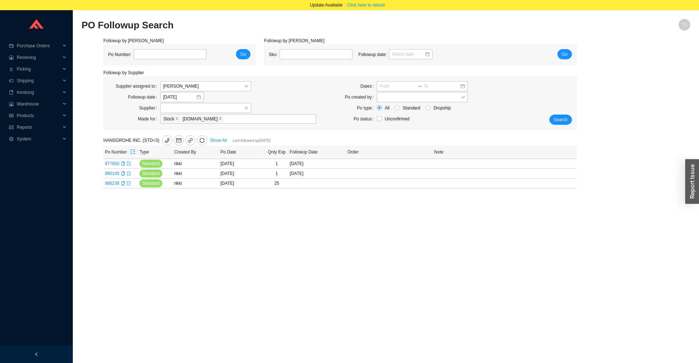
click at [618, 46] on div "Followup by PO Po Number: Go Followup by Sku Sku: Followup date: Go Followup by…" at bounding box center [386, 117] width 609 height 160
type input "edi"
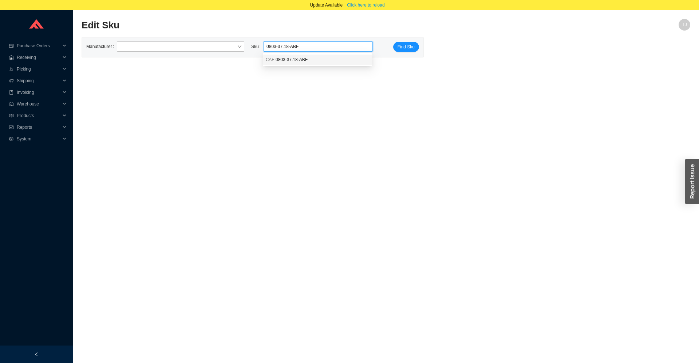
click at [319, 62] on div "CAF 0803-37.18-ABF" at bounding box center [317, 59] width 103 height 7
type input "CAF 0803-37.18-ABF"
click at [407, 43] on button "Find Sku" at bounding box center [406, 47] width 26 height 10
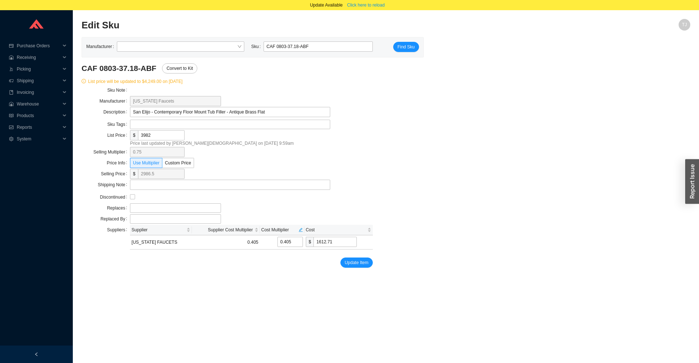
click at [206, 278] on main "Edit Sku TJ Manufacturer Sku CAF 0803-37.18-ABF Find Sku CAF 0803-37.18-ABF Con…" at bounding box center [386, 196] width 609 height 355
drag, startPoint x: 76, startPoint y: 24, endPoint x: 423, endPoint y: 338, distance: 467.4
click at [423, 338] on section "Edit Sku TJ Manufacturer Sku CAF 0803-37.18-ABF Find Sku CAF 0803-37.18-ABF Con…" at bounding box center [386, 191] width 626 height 363
click at [419, 334] on main "Edit Sku TJ Manufacturer Sku CAF 0803-37.18-ABF Find Sku CAF 0803-37.18-ABF Con…" at bounding box center [386, 196] width 609 height 355
drag, startPoint x: 18, startPoint y: 24, endPoint x: 426, endPoint y: 288, distance: 485.3
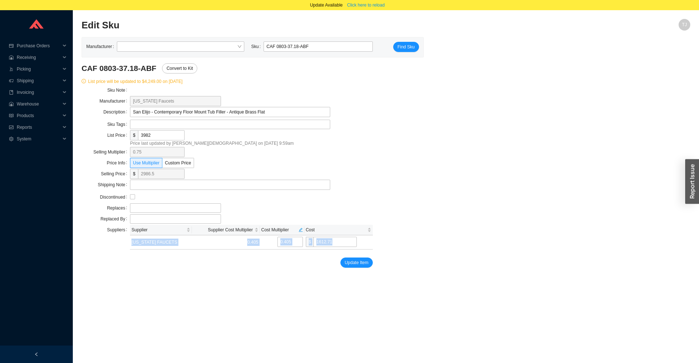
click at [73, 288] on aside "Purchase Orders .warehouse_svg__a{fill:none;stroke:currentColor;stroke-linecap:…" at bounding box center [36, 191] width 73 height 363
click at [432, 285] on main "Edit Sku TJ Manufacturer Sku CAF 0803-37.18-ABF Find Sku CAF 0803-37.18-ABF Con…" at bounding box center [386, 196] width 609 height 355
drag, startPoint x: 451, startPoint y: 288, endPoint x: 8, endPoint y: 17, distance: 519.6
click at [8, 17] on section "Purchase Orders .warehouse_svg__a{fill:none;stroke:currentColor;stroke-linecap:…" at bounding box center [349, 191] width 699 height 363
click at [118, 21] on h2 "Edit Sku" at bounding box center [310, 25] width 457 height 13
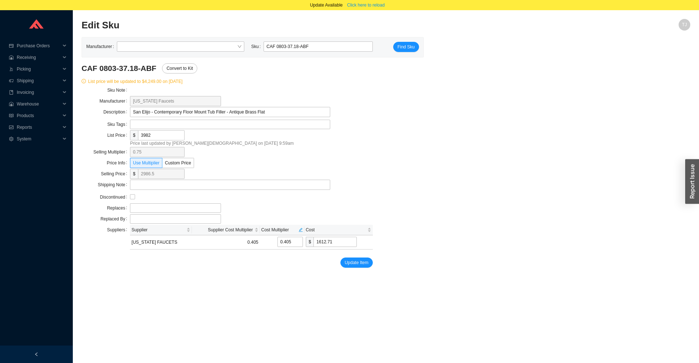
drag, startPoint x: 21, startPoint y: 22, endPoint x: 436, endPoint y: 312, distance: 506.1
click at [73, 312] on aside "Purchase Orders .warehouse_svg__a{fill:none;stroke:currentColor;stroke-linecap:…" at bounding box center [36, 191] width 73 height 363
drag, startPoint x: 437, startPoint y: 280, endPoint x: 0, endPoint y: 6, distance: 515.7
click at [0, 6] on section "Update Available Click here to reload Purchase Orders .warehouse_svg__a{fill:no…" at bounding box center [349, 187] width 699 height 374
click at [218, 23] on h2 "Edit Sku" at bounding box center [310, 25] width 457 height 13
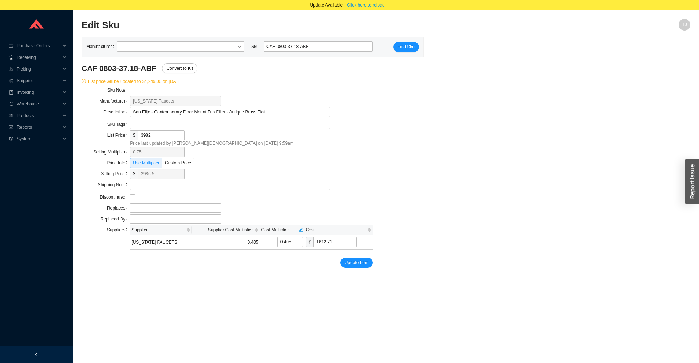
scroll to position [10, 0]
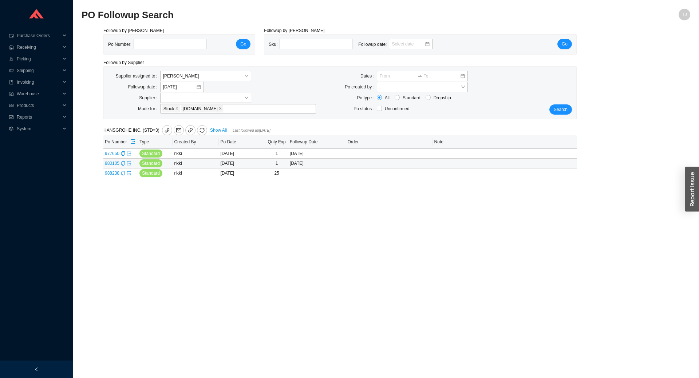
type input "edi"
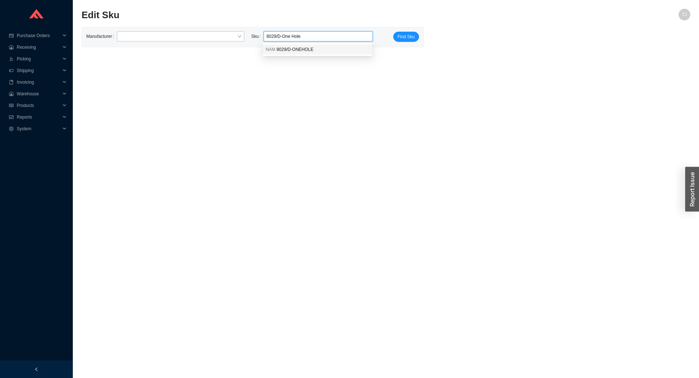
click at [306, 50] on span "8029/D-ONEHOLE" at bounding box center [295, 49] width 37 height 5
type input "NAM 8029/D-ONEHOLE"
click at [400, 42] on button "Find Sku" at bounding box center [406, 37] width 26 height 10
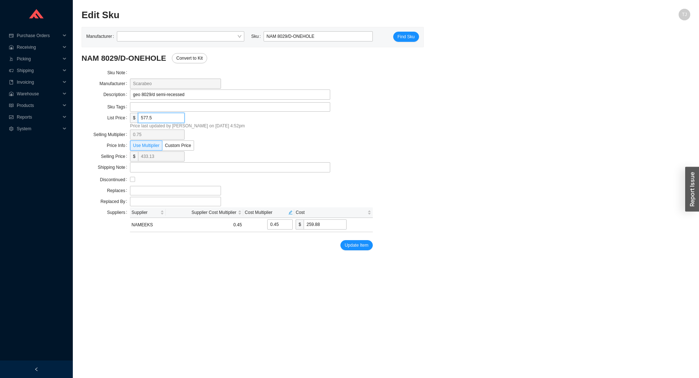
drag, startPoint x: 155, startPoint y: 116, endPoint x: 124, endPoint y: 119, distance: 31.1
click at [138, 119] on input "577.5" at bounding box center [161, 118] width 47 height 10
type input "6"
type input "4.5"
type input "2.7"
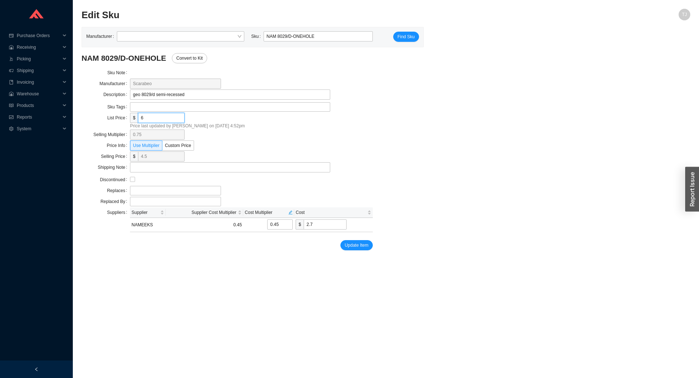
type input "60"
type input "45"
type input "27"
type input "602"
type input "451.5"
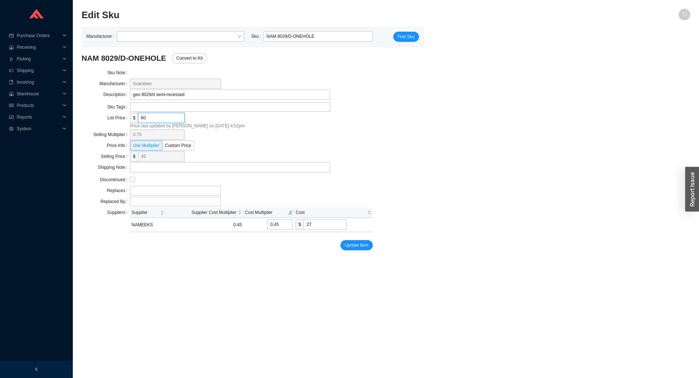
type input "270.9"
type input "602"
click at [360, 248] on span "Update Item" at bounding box center [357, 245] width 24 height 7
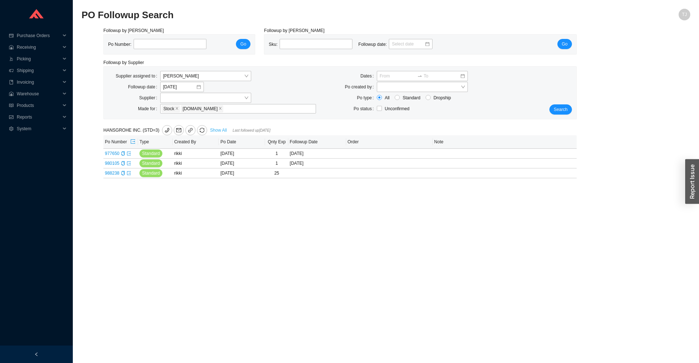
click at [221, 130] on link "Show All" at bounding box center [218, 130] width 17 height 5
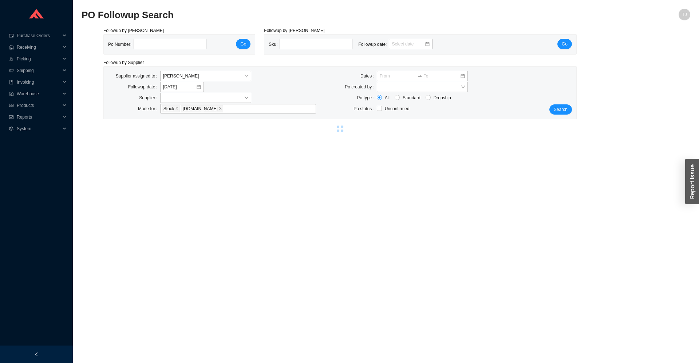
select select "1"
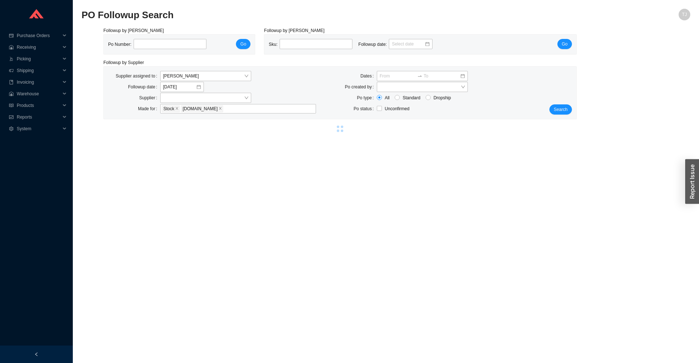
select select "1"
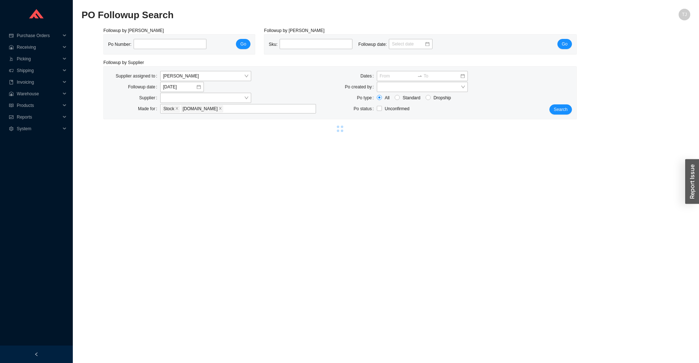
select select "1"
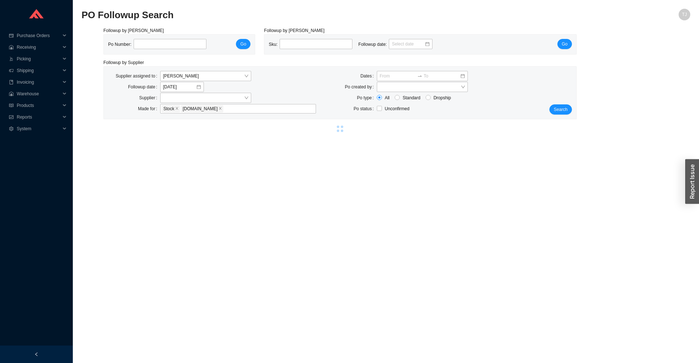
select select "1"
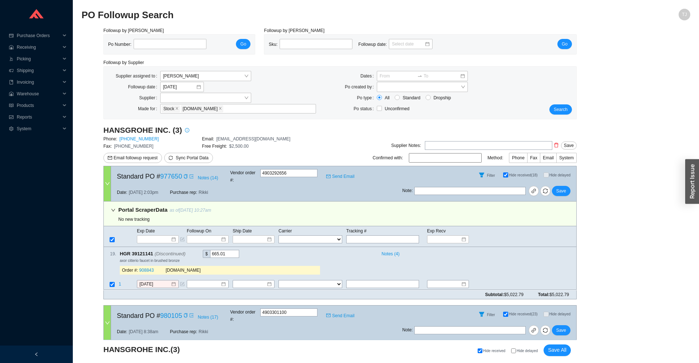
click at [521, 352] on span "Hide delayed" at bounding box center [527, 351] width 21 height 4
click at [516, 352] on input "Hide delayed" at bounding box center [513, 351] width 5 height 5
checkbox input "true"
click at [188, 252] on icon "copy" at bounding box center [189, 254] width 5 height 5
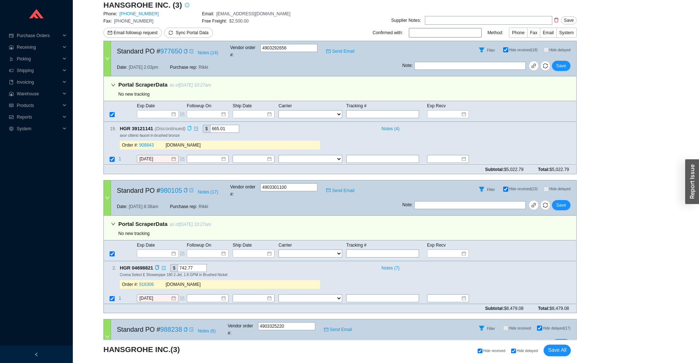
scroll to position [161, 0]
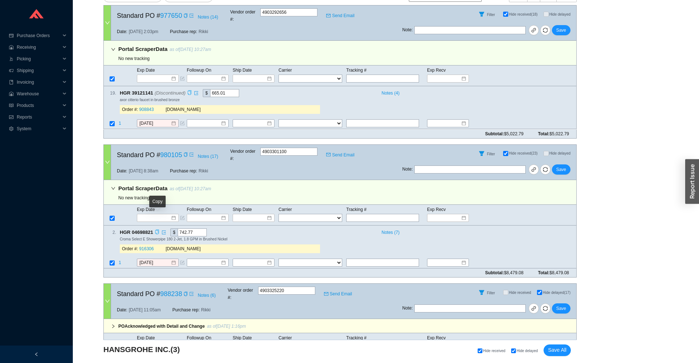
click at [156, 230] on icon "copy" at bounding box center [157, 232] width 5 height 5
click at [158, 230] on icon "copy" at bounding box center [157, 232] width 4 height 5
click at [118, 259] on td at bounding box center [111, 264] width 15 height 10
click at [121, 260] on span "1" at bounding box center [120, 262] width 3 height 5
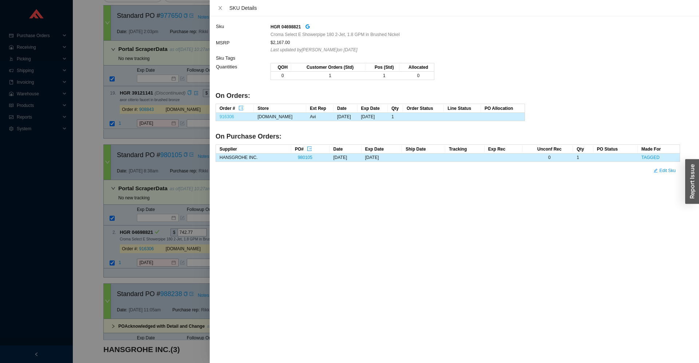
click at [231, 117] on link "916306" at bounding box center [227, 116] width 15 height 5
click at [159, 239] on div at bounding box center [349, 181] width 699 height 363
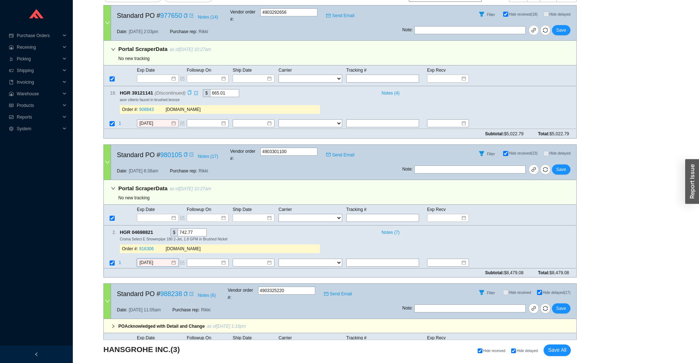
click at [154, 259] on input "9/15/2025" at bounding box center [154, 262] width 31 height 7
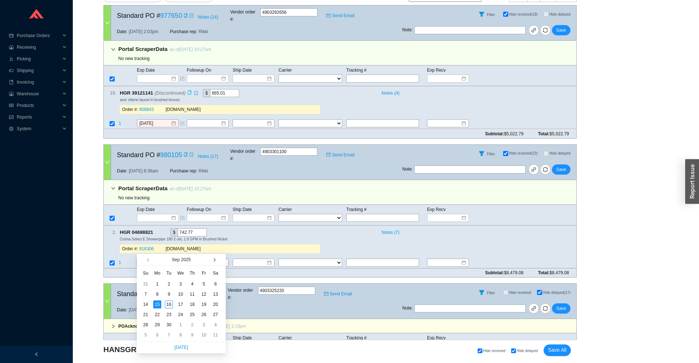
click at [217, 260] on button "button" at bounding box center [213, 260] width 7 height 12
type input "10/14/2025"
click at [170, 303] on div "14" at bounding box center [169, 305] width 8 height 8
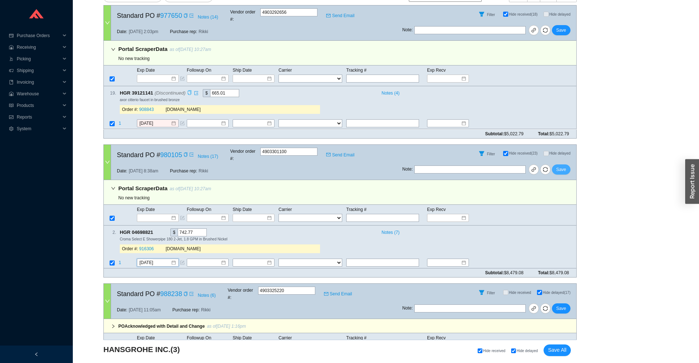
click at [556, 165] on button "Save" at bounding box center [561, 170] width 19 height 10
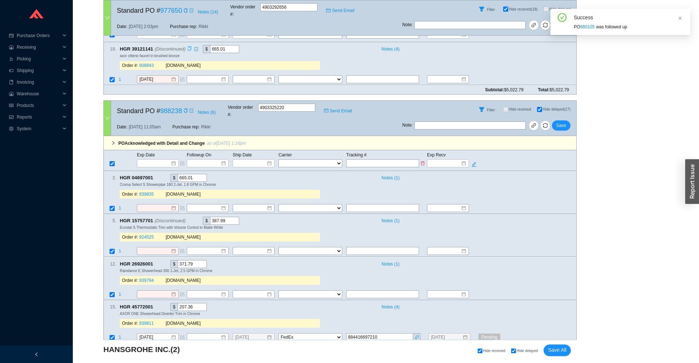
scroll to position [220, 0]
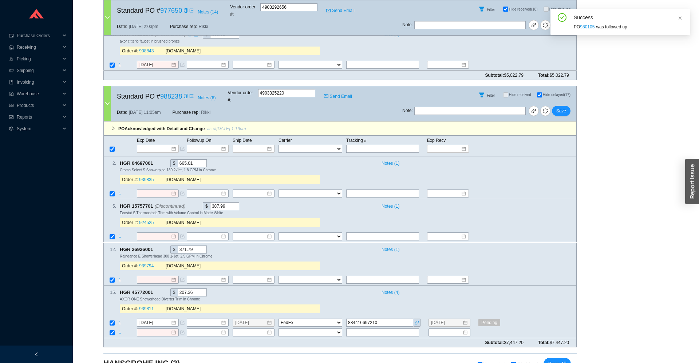
click at [112, 125] on div at bounding box center [113, 128] width 4 height 7
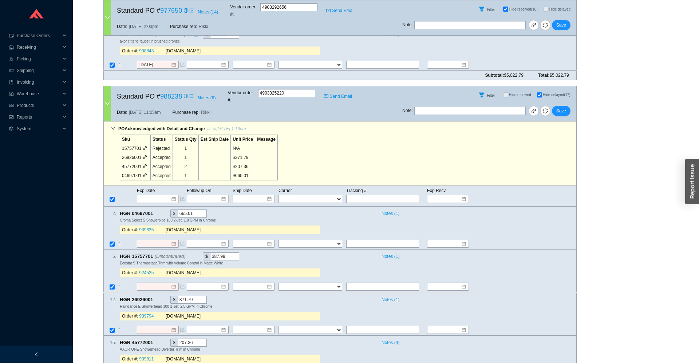
click at [143, 146] on icon "link" at bounding box center [145, 148] width 4 height 4
click at [189, 254] on icon "copy" at bounding box center [189, 256] width 5 height 5
click at [143, 271] on link "924525" at bounding box center [146, 273] width 15 height 5
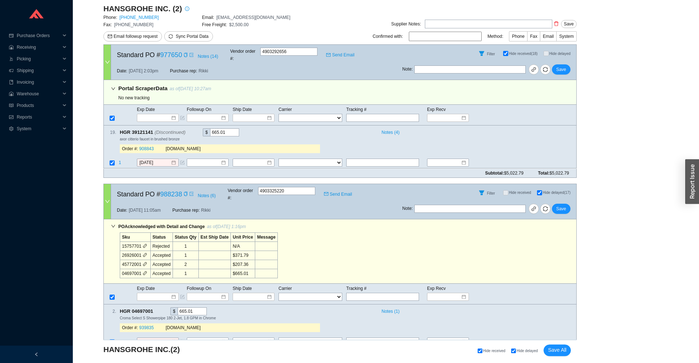
scroll to position [0, 0]
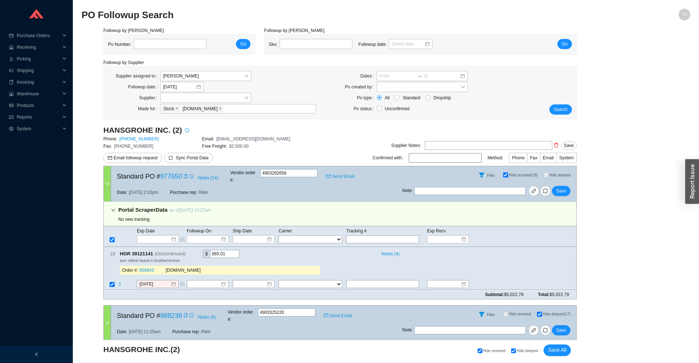
click at [419, 158] on input at bounding box center [445, 157] width 73 height 9
drag, startPoint x: 438, startPoint y: 157, endPoint x: 386, endPoint y: 164, distance: 52.9
click at [386, 164] on div "Supplier Notes: Save Confirmed with: mira Method: Phone Fax Email System" at bounding box center [439, 153] width 276 height 26
type input "Miracle"
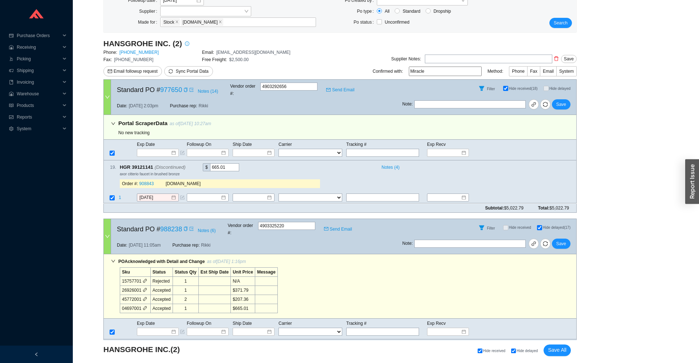
scroll to position [161, 0]
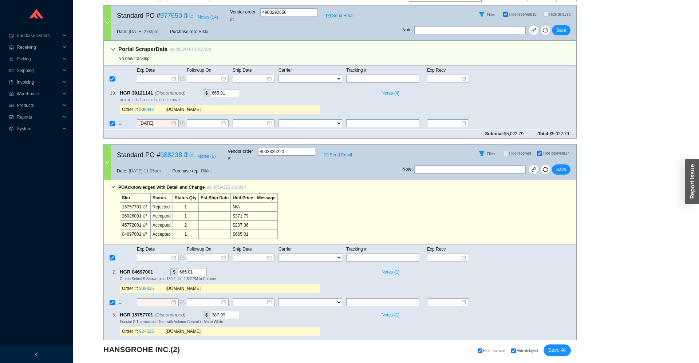
click at [188, 91] on icon "copy" at bounding box center [189, 93] width 5 height 5
click at [162, 120] on input "9/15/2025" at bounding box center [154, 123] width 31 height 7
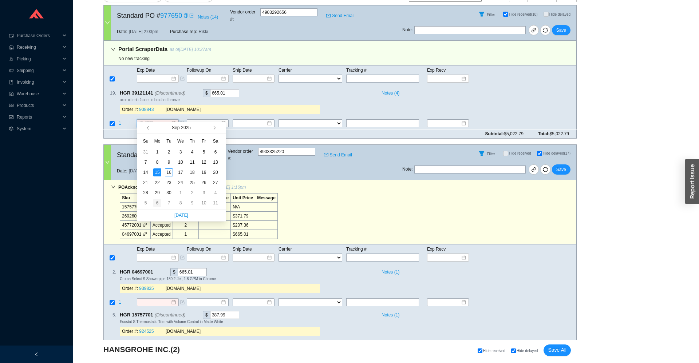
type input "10/6/2025"
click at [157, 203] on div "6" at bounding box center [157, 203] width 8 height 8
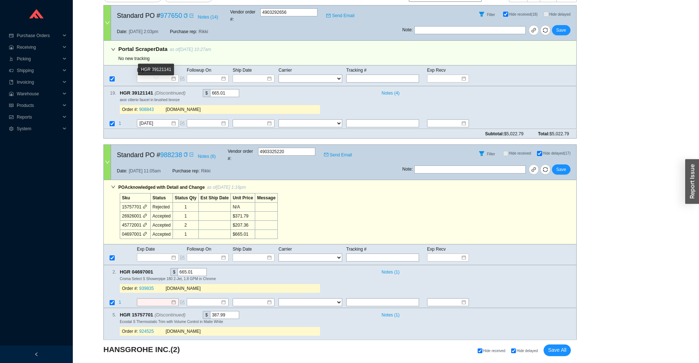
click at [186, 89] on span "HGR 39121141 (Discontinued)" at bounding box center [156, 93] width 72 height 8
click at [188, 91] on icon "copy" at bounding box center [190, 93] width 4 height 5
click at [119, 121] on span "1" at bounding box center [120, 123] width 3 height 5
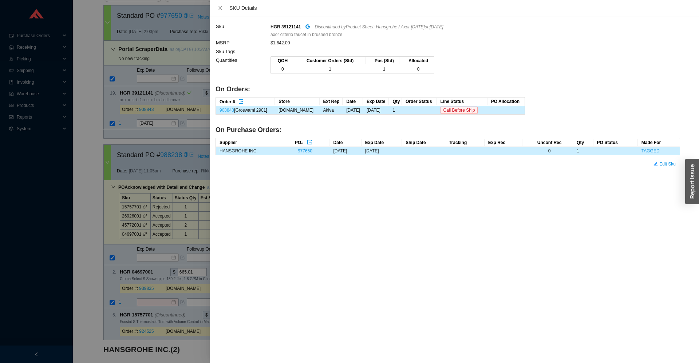
click at [226, 110] on link "908843" at bounding box center [227, 110] width 15 height 5
click at [152, 139] on div at bounding box center [349, 181] width 699 height 363
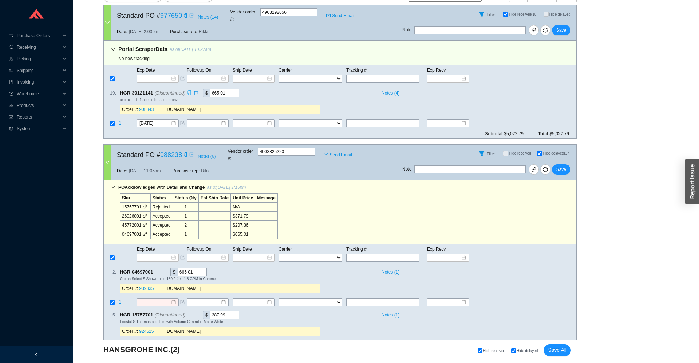
click at [186, 89] on span "HGR 39121141 (Discontinued)" at bounding box center [156, 93] width 72 height 8
click at [189, 91] on icon "copy" at bounding box center [189, 93] width 5 height 5
click at [143, 107] on link "908843" at bounding box center [146, 109] width 15 height 5
click at [562, 28] on span "Save" at bounding box center [561, 30] width 10 height 7
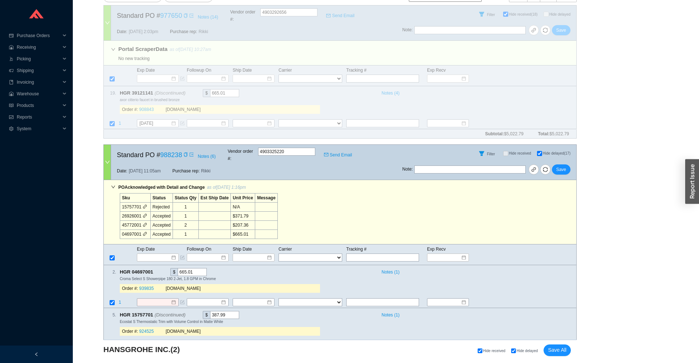
scroll to position [138, 0]
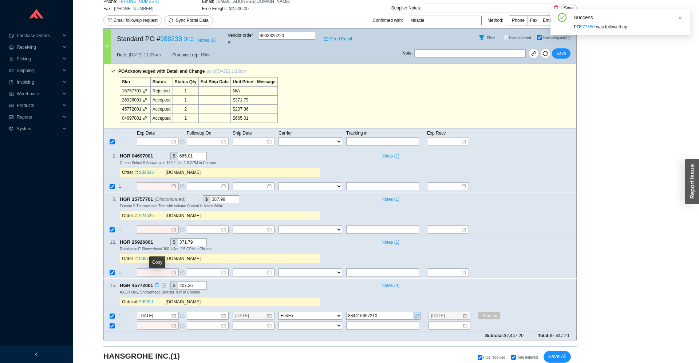
click at [157, 283] on icon "copy" at bounding box center [157, 285] width 5 height 5
click at [152, 324] on td at bounding box center [162, 327] width 50 height 10
click at [155, 322] on input at bounding box center [154, 325] width 31 height 7
type input "9/5/2025"
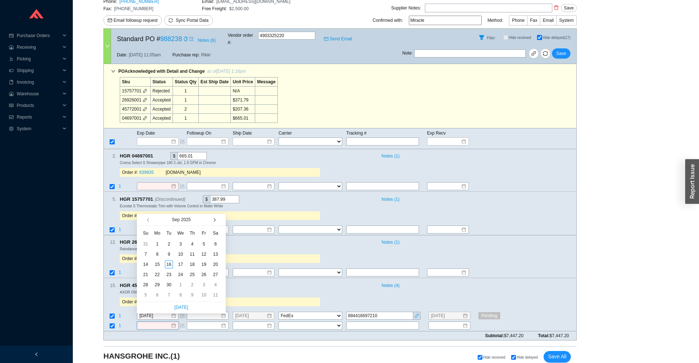
click at [211, 222] on button "button" at bounding box center [213, 220] width 7 height 12
click at [216, 220] on button "button" at bounding box center [213, 220] width 7 height 12
type input "11/10/2025"
click at [157, 264] on div "10" at bounding box center [157, 265] width 8 height 8
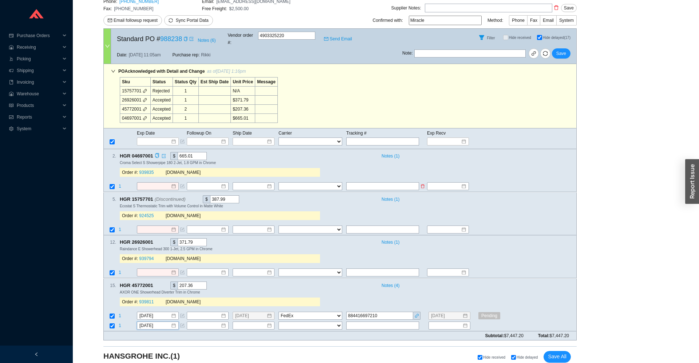
click at [363, 183] on input "text" at bounding box center [382, 187] width 73 height 8
type input "early to mid oct"
click at [157, 283] on icon "copy" at bounding box center [157, 285] width 5 height 5
click at [121, 322] on td "1" at bounding box center [127, 327] width 18 height 10
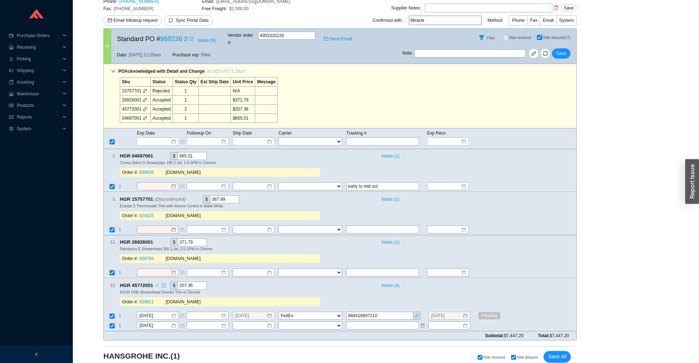
click at [120, 323] on span "1" at bounding box center [120, 325] width 3 height 5
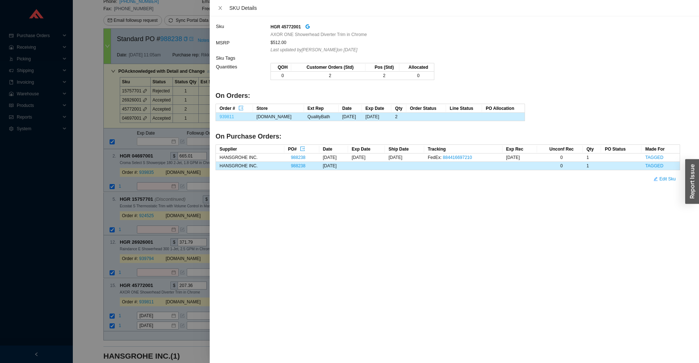
click at [228, 117] on link "939811" at bounding box center [227, 116] width 15 height 5
click at [129, 303] on div at bounding box center [349, 181] width 699 height 363
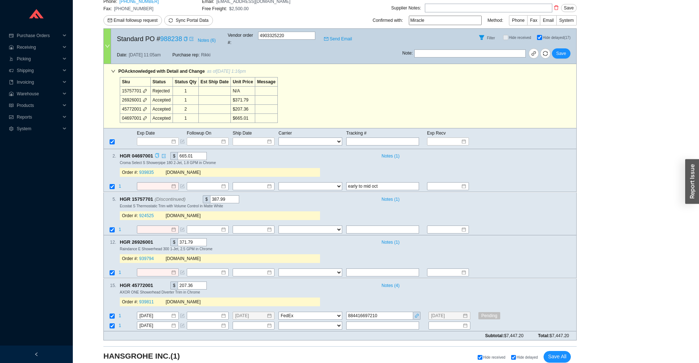
click at [157, 154] on icon "copy" at bounding box center [157, 156] width 5 height 5
click at [120, 184] on span "1" at bounding box center [120, 186] width 3 height 5
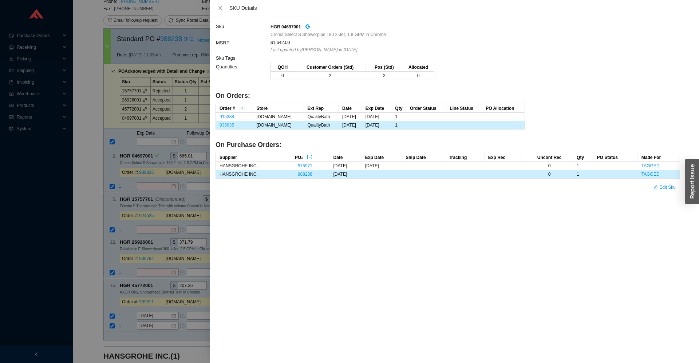
click at [231, 126] on link "939835" at bounding box center [227, 125] width 15 height 5
click at [172, 180] on div at bounding box center [349, 181] width 699 height 363
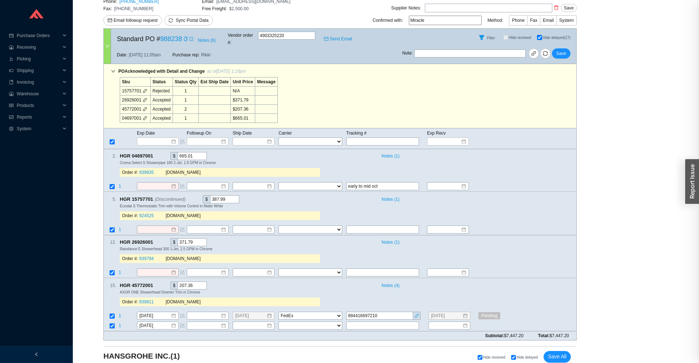
click at [151, 179] on div at bounding box center [349, 181] width 699 height 363
click at [153, 183] on input at bounding box center [154, 186] width 31 height 7
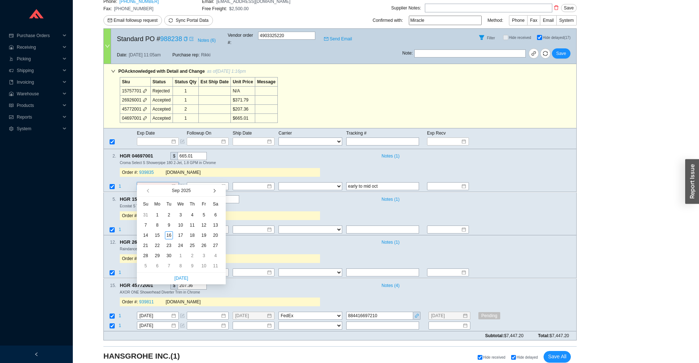
click at [216, 192] on button "button" at bounding box center [213, 191] width 7 height 12
type input "10/20/2025"
click at [156, 244] on div "20" at bounding box center [157, 246] width 8 height 8
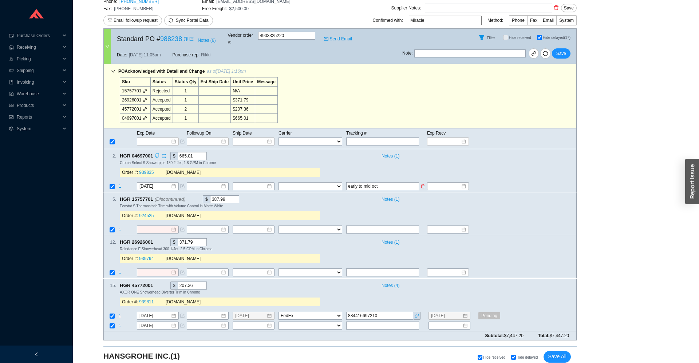
drag, startPoint x: 405, startPoint y: 180, endPoint x: 341, endPoint y: 181, distance: 63.4
click at [346, 183] on input "early to mid oct" at bounding box center [382, 187] width 73 height 8
click at [424, 185] on icon "delete" at bounding box center [423, 187] width 4 height 4
select select
click at [158, 240] on icon "copy" at bounding box center [157, 242] width 5 height 5
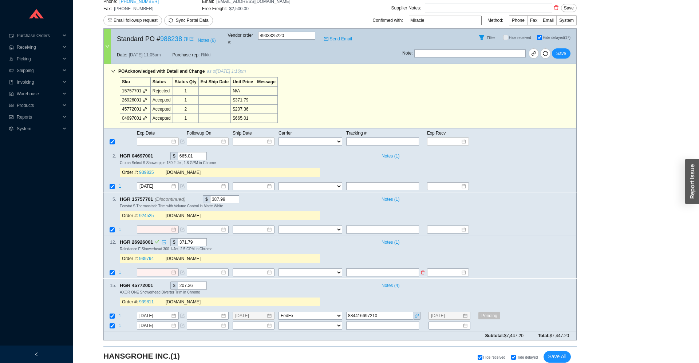
click at [120, 271] on span "1" at bounding box center [120, 273] width 3 height 5
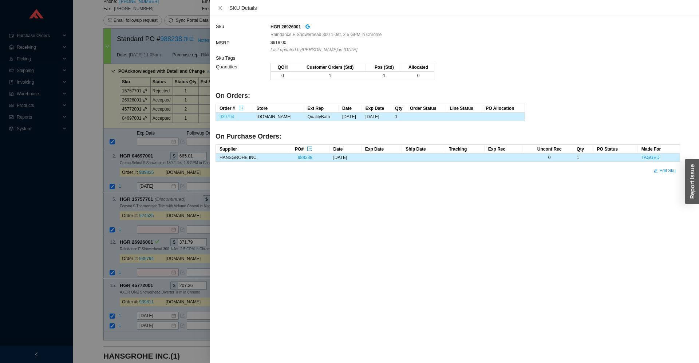
click at [233, 117] on link "939794" at bounding box center [227, 116] width 15 height 5
click at [164, 261] on div at bounding box center [349, 181] width 699 height 363
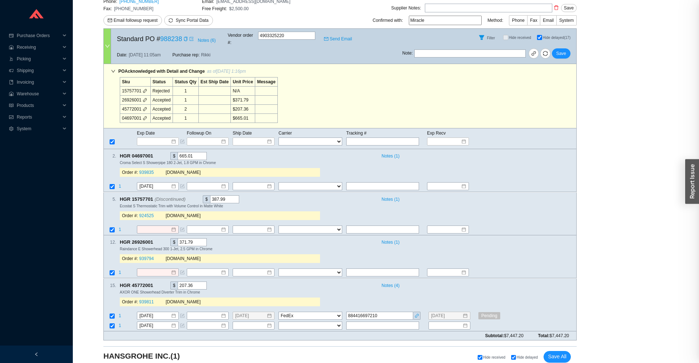
click at [146, 269] on input at bounding box center [154, 272] width 31 height 7
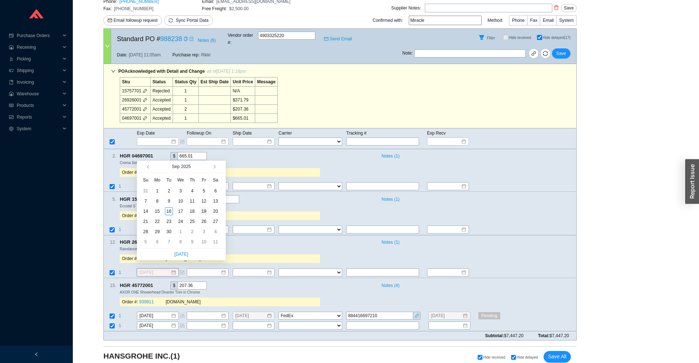
type input "9/19/2025"
click at [203, 210] on div "19" at bounding box center [204, 212] width 8 height 8
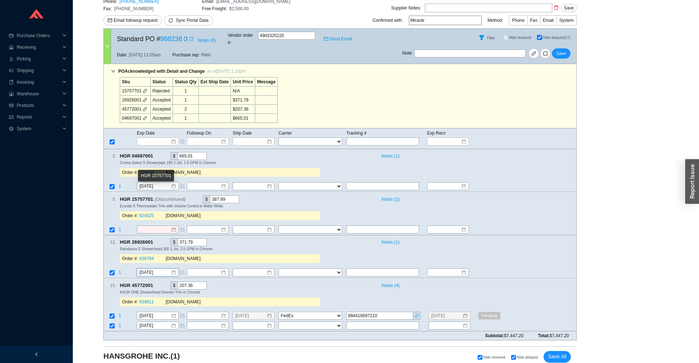
click at [189, 197] on icon "copy" at bounding box center [189, 199] width 5 height 5
click at [539, 51] on div "Note : Save" at bounding box center [489, 54] width 174 height 17
click at [535, 51] on span "link" at bounding box center [533, 54] width 5 height 6
click at [188, 197] on icon "copy" at bounding box center [190, 199] width 4 height 5
click at [170, 39] on link "988238" at bounding box center [171, 38] width 22 height 7
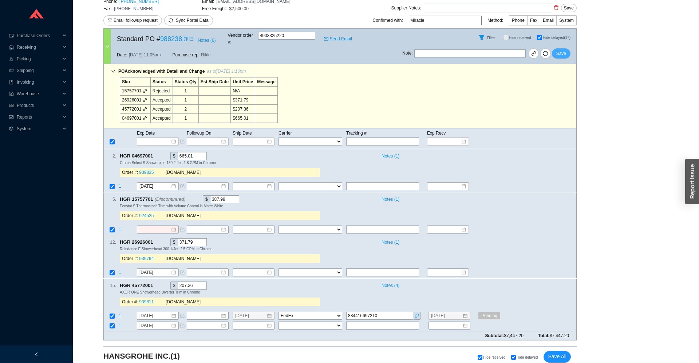
click at [565, 50] on span "Save" at bounding box center [561, 53] width 10 height 7
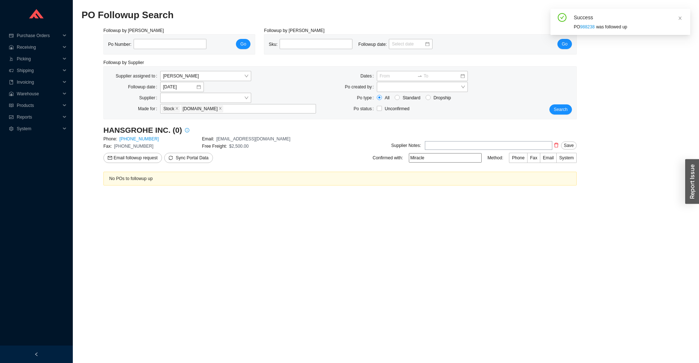
scroll to position [0, 0]
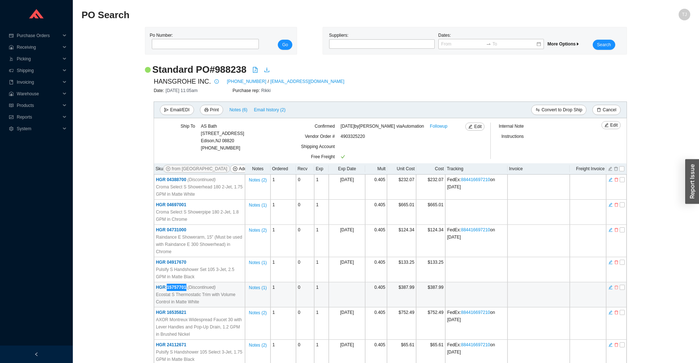
click at [615, 287] on icon "delete" at bounding box center [616, 287] width 4 height 5
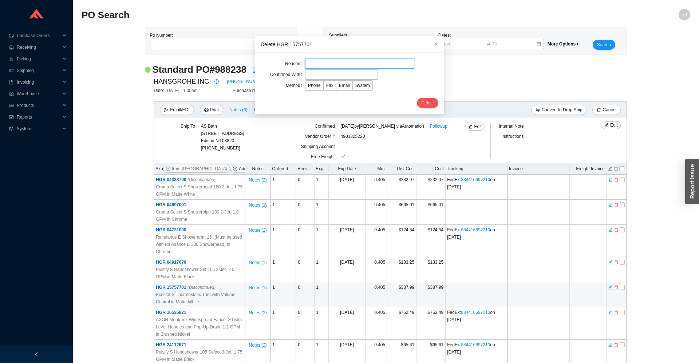
click at [315, 63] on input "text" at bounding box center [359, 64] width 109 height 10
type input "Item discontinued"
click at [338, 74] on input "text" at bounding box center [341, 75] width 73 height 10
type input "Portal"
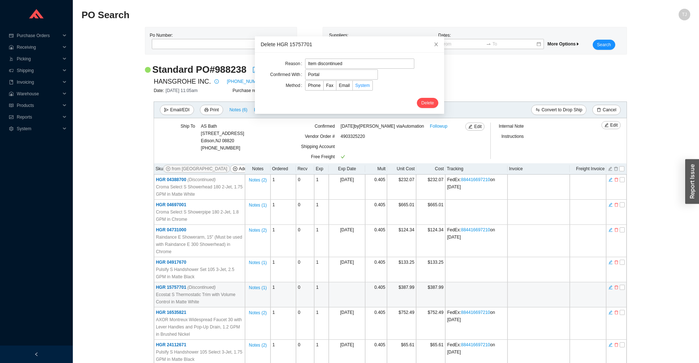
click at [358, 87] on span "System" at bounding box center [362, 85] width 15 height 5
click at [353, 87] on input "System" at bounding box center [353, 87] width 0 height 0
click at [422, 103] on span "Delete" at bounding box center [427, 102] width 13 height 7
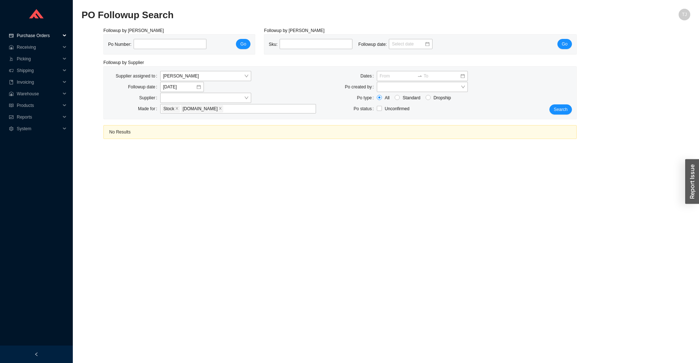
click at [36, 35] on span "Purchase Orders" at bounding box center [39, 36] width 44 height 12
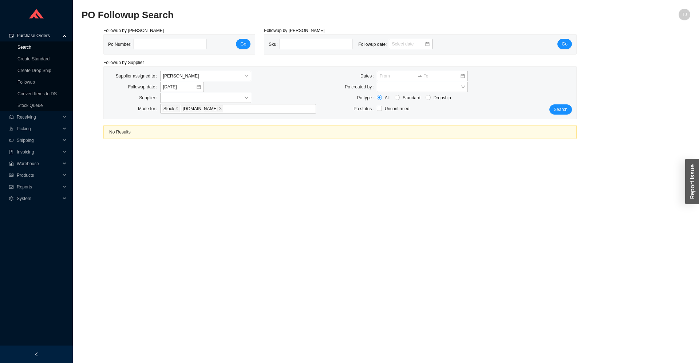
click at [23, 48] on link "Search" at bounding box center [24, 47] width 14 height 5
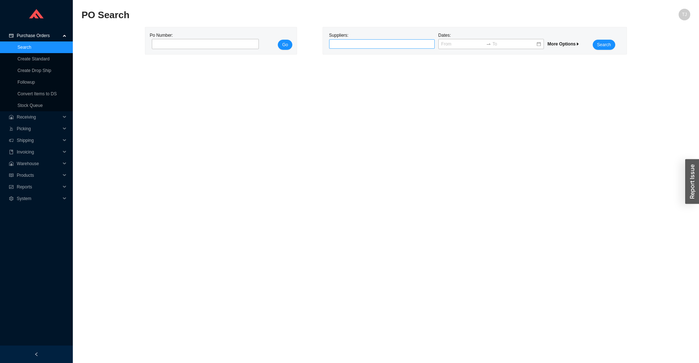
click at [381, 42] on div at bounding box center [379, 43] width 96 height 7
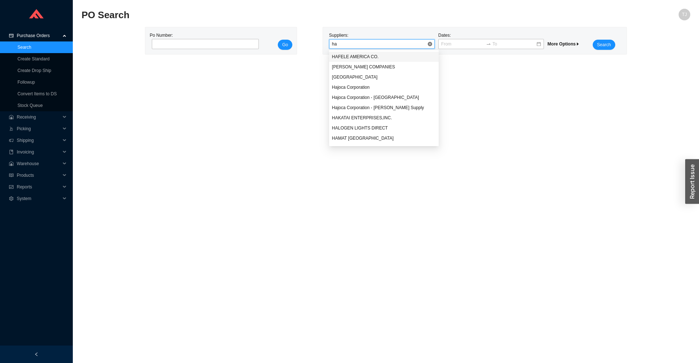
type input "han"
click at [367, 76] on div "HANSGROHE INC." at bounding box center [382, 77] width 100 height 7
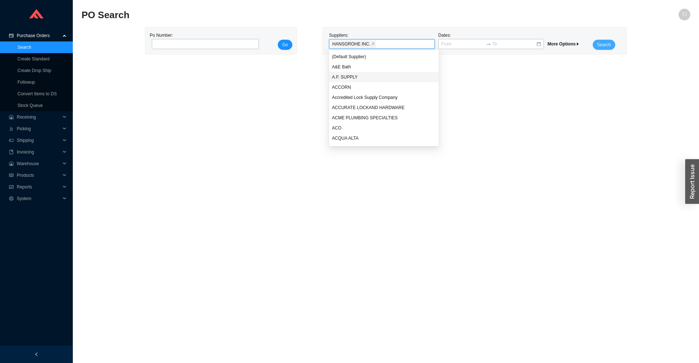
click at [613, 45] on button "Search" at bounding box center [604, 45] width 23 height 10
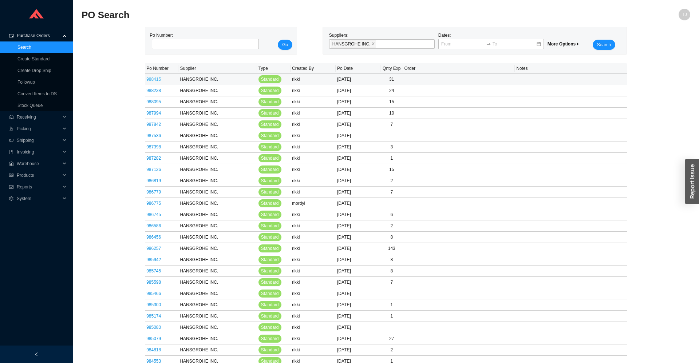
click at [154, 79] on link "988415" at bounding box center [153, 79] width 15 height 5
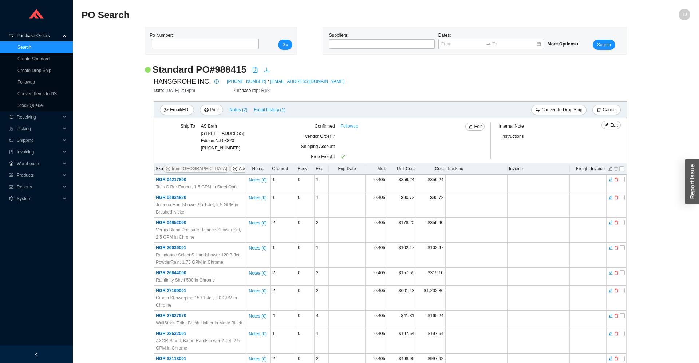
click at [350, 127] on link "Followup" at bounding box center [349, 126] width 17 height 7
click at [29, 202] on span "System" at bounding box center [39, 199] width 44 height 12
click at [33, 165] on span "Warehouse" at bounding box center [39, 164] width 44 height 12
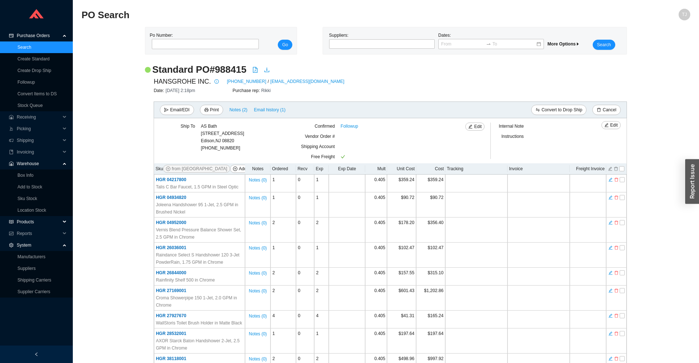
click at [25, 223] on span "Products" at bounding box center [39, 222] width 44 height 12
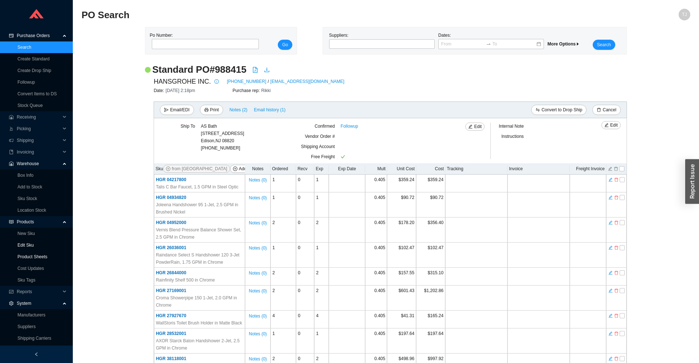
drag, startPoint x: 39, startPoint y: 256, endPoint x: 58, endPoint y: 247, distance: 21.2
click at [39, 256] on link "Product Sheets" at bounding box center [32, 257] width 30 height 5
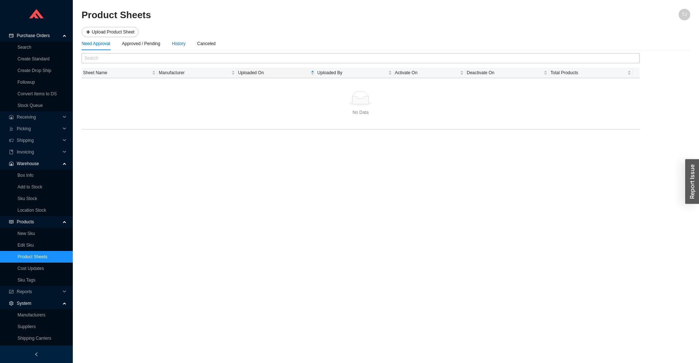
click at [178, 45] on div "History" at bounding box center [178, 43] width 13 height 7
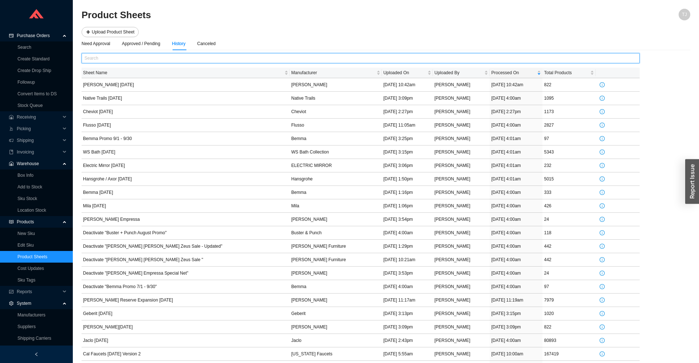
click at [173, 58] on input "text" at bounding box center [361, 58] width 558 height 10
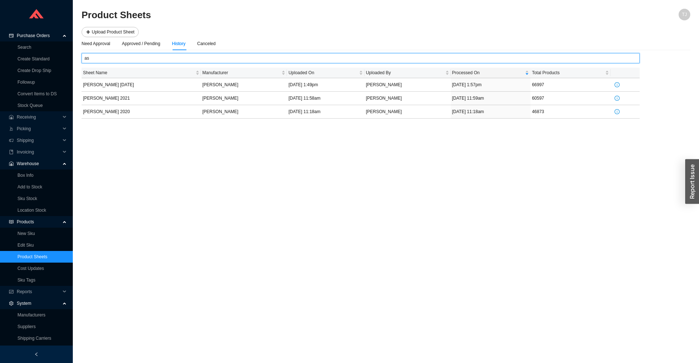
type input "a"
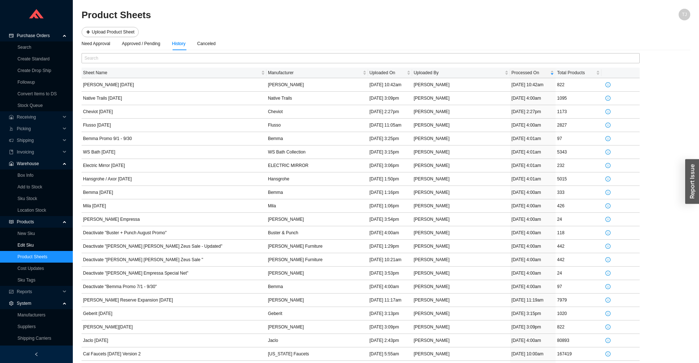
click at [25, 244] on link "Edit Sku" at bounding box center [25, 245] width 16 height 5
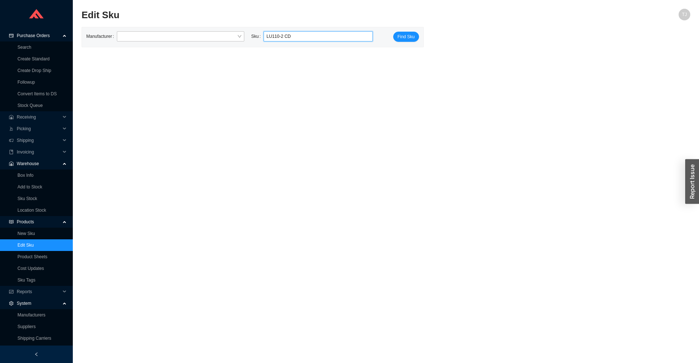
type input "LU110-2 CD"
click at [21, 255] on link "Product Sheets" at bounding box center [32, 257] width 30 height 5
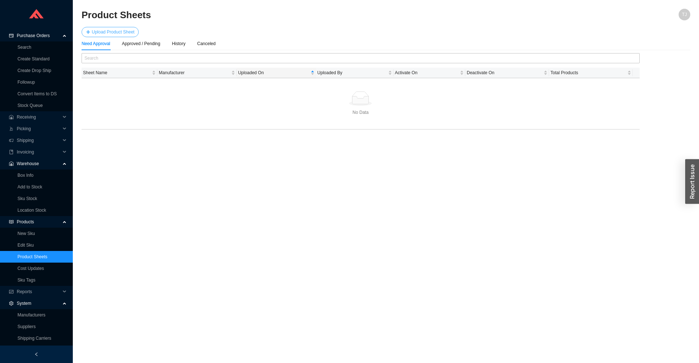
click at [99, 31] on span "Upload Product Sheet" at bounding box center [113, 31] width 43 height 7
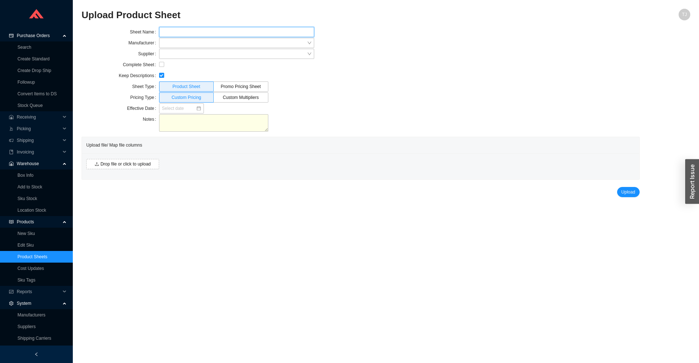
click at [178, 29] on input "text" at bounding box center [236, 32] width 155 height 10
type input "Aspect by Waterstone"
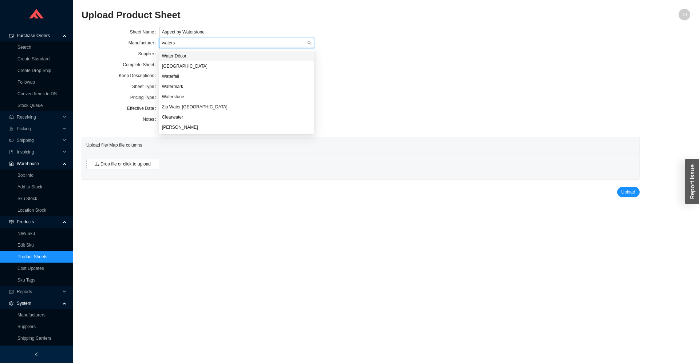
type input "waterst"
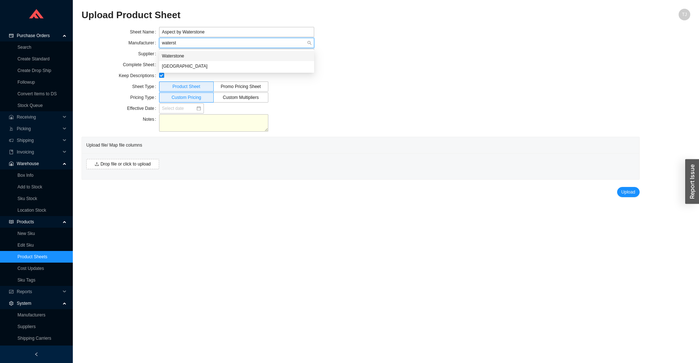
click at [194, 57] on div "Waterstone" at bounding box center [236, 56] width 149 height 7
click at [363, 50] on span "Add Manufacturer Product Sheet Notes" at bounding box center [371, 47] width 76 height 7
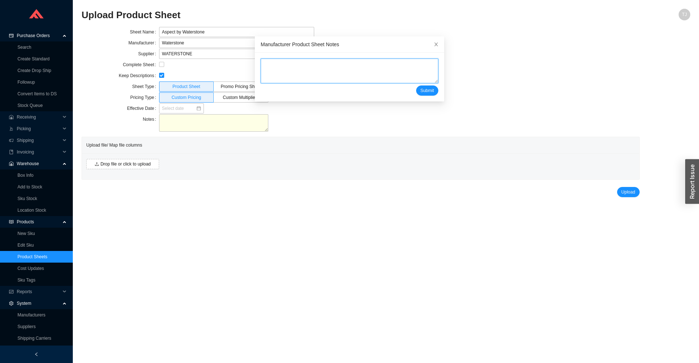
click at [336, 71] on textarea at bounding box center [350, 71] width 178 height 25
type textarea "U"
click at [306, 62] on textarea "Aspect by Waterstone is under regular Waterstone brand." at bounding box center [350, 71] width 178 height 25
click at [309, 62] on textarea "Aspect by Waterstone is under regular Waterstone brand." at bounding box center [350, 71] width 178 height 25
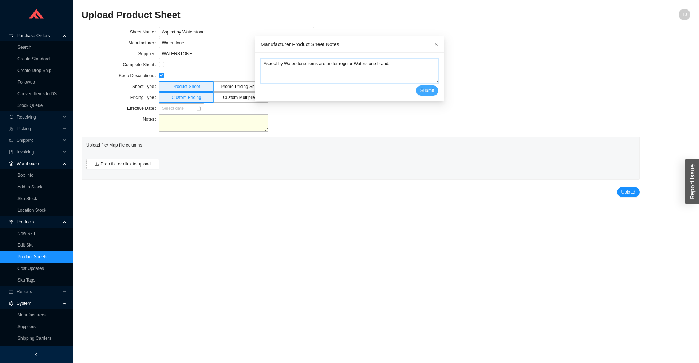
type textarea "Aspect by Waterstone items are under regular Waterstone brand."
click at [417, 90] on button "Submit" at bounding box center [427, 91] width 22 height 10
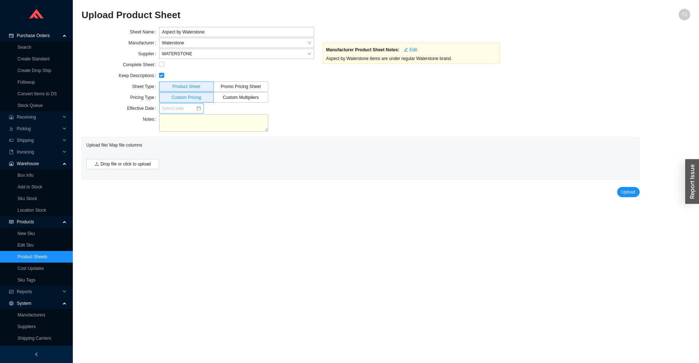
click at [175, 107] on input at bounding box center [179, 108] width 34 height 7
type input "09/16/2025"
drag, startPoint x: 192, startPoint y: 162, endPoint x: 178, endPoint y: 168, distance: 15.2
click at [192, 162] on div "16" at bounding box center [191, 166] width 8 height 8
click at [134, 168] on span "Drop file or click to upload" at bounding box center [126, 164] width 50 height 7
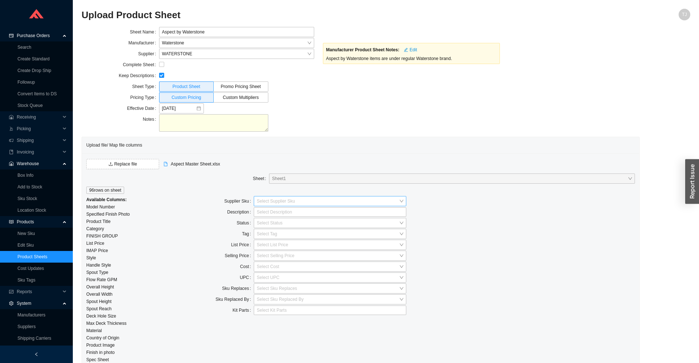
click at [296, 200] on input "search" at bounding box center [328, 201] width 142 height 9
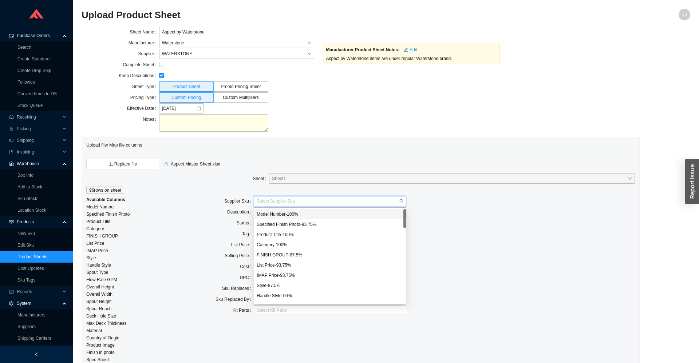
click at [292, 214] on div "Model Number - 100 %" at bounding box center [330, 214] width 147 height 7
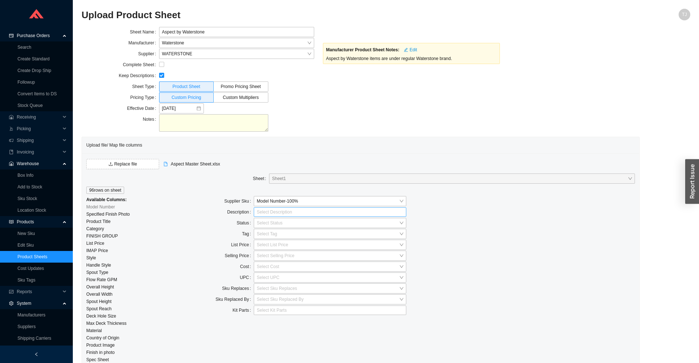
click at [314, 214] on div at bounding box center [326, 212] width 143 height 7
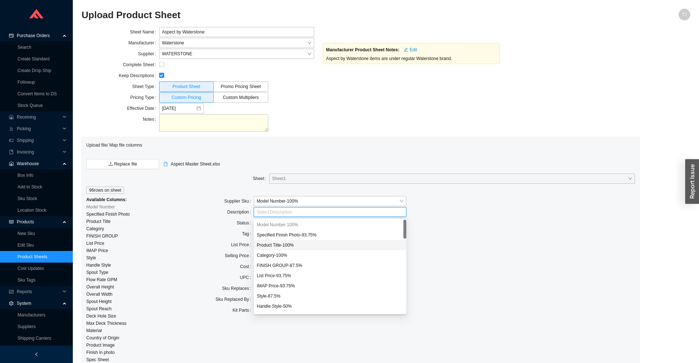
click at [293, 248] on div "Product Title - 100 %" at bounding box center [330, 245] width 147 height 7
type input "f"
click at [288, 263] on div "Finish in photo - 93.75 %" at bounding box center [330, 266] width 147 height 7
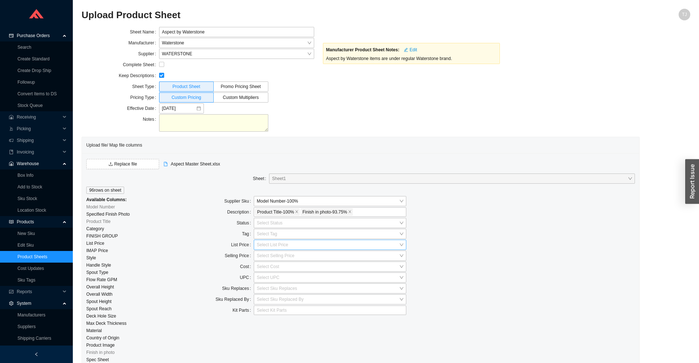
click at [272, 245] on input "search" at bounding box center [328, 244] width 142 height 9
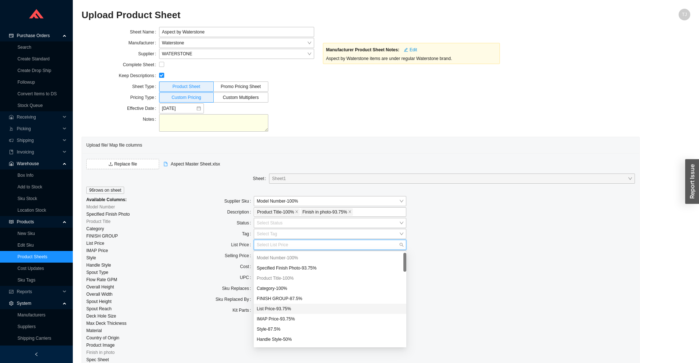
click at [291, 310] on div "List Price - 93.75 %" at bounding box center [330, 309] width 147 height 7
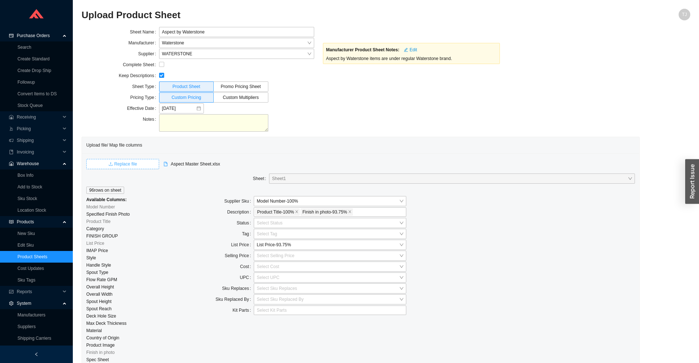
click at [127, 162] on span "Replace file" at bounding box center [125, 164] width 23 height 7
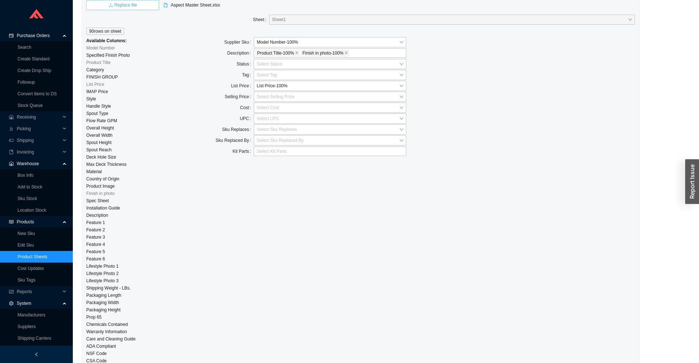
scroll to position [228, 0]
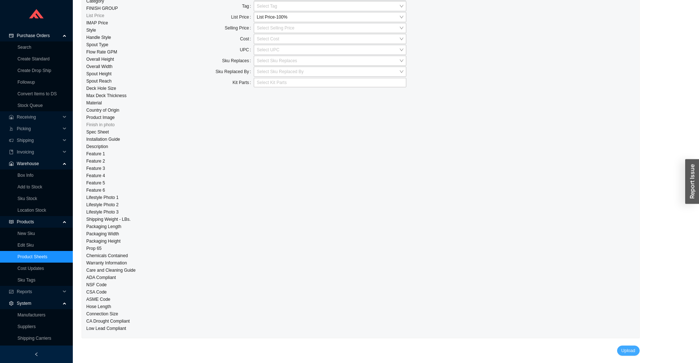
click at [620, 350] on button "Upload" at bounding box center [628, 351] width 23 height 10
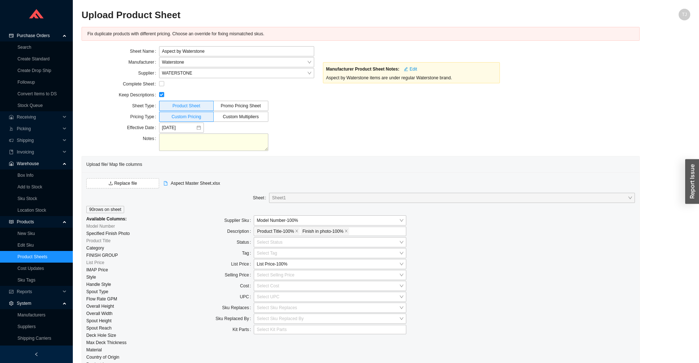
scroll to position [248, 0]
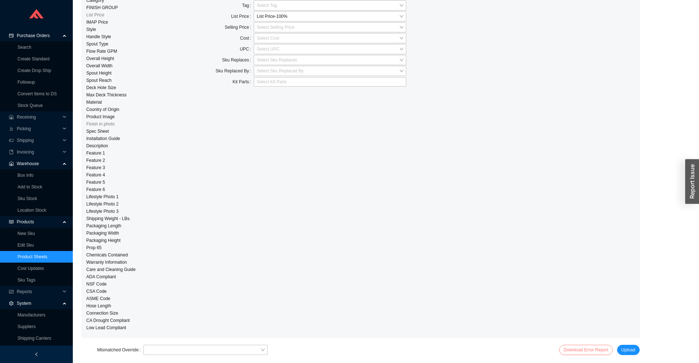
click at [572, 351] on link "Download Error Report" at bounding box center [586, 350] width 45 height 5
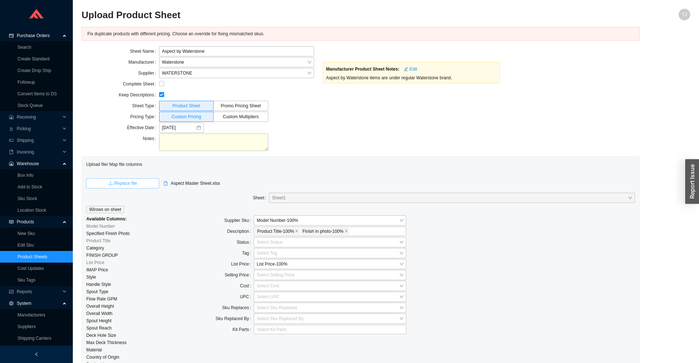
click at [121, 186] on span "Replace file" at bounding box center [125, 183] width 23 height 7
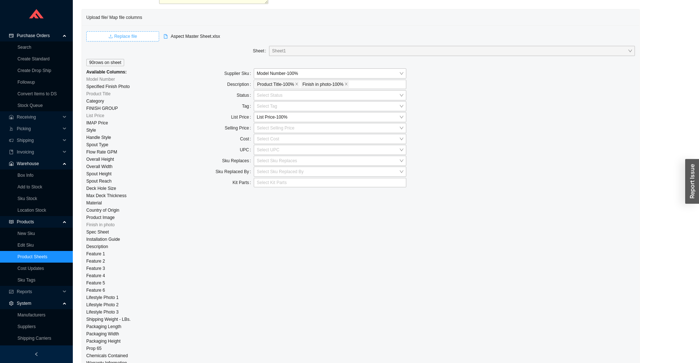
scroll to position [229, 0]
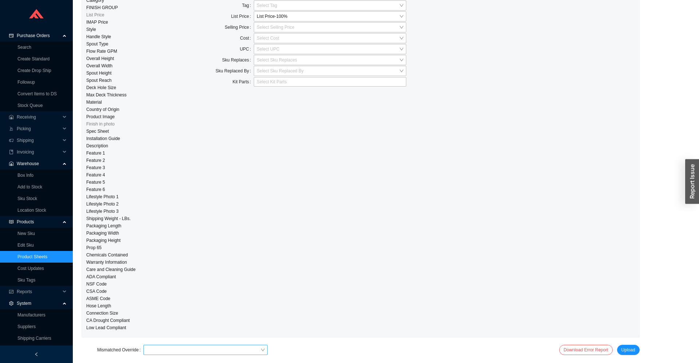
click at [242, 349] on input "search" at bounding box center [203, 350] width 114 height 9
click at [186, 326] on div "Use Existing SE Skus" at bounding box center [205, 327] width 118 height 7
click at [639, 348] on button "Upload" at bounding box center [628, 350] width 23 height 10
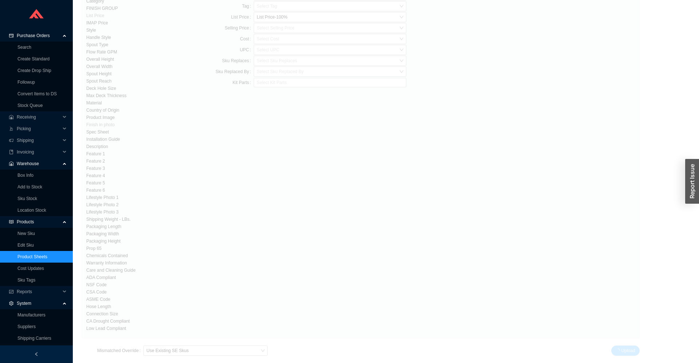
scroll to position [0, 0]
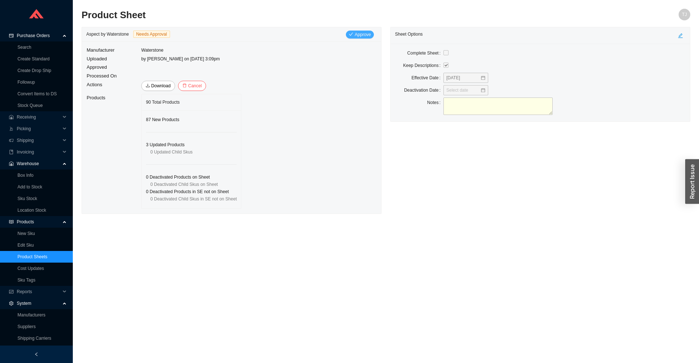
click at [355, 36] on span "Approve" at bounding box center [363, 34] width 16 height 7
click at [413, 63] on button "Yes" at bounding box center [408, 66] width 13 height 8
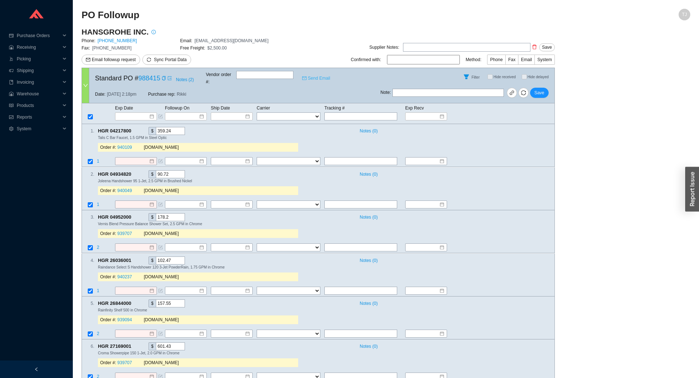
click at [318, 77] on link "Send Email" at bounding box center [316, 78] width 28 height 7
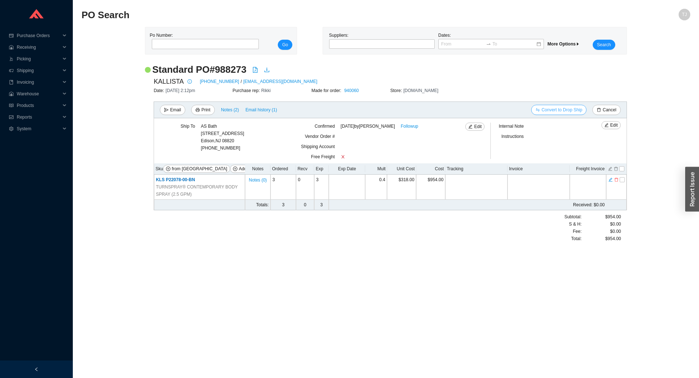
click at [571, 109] on span "Convert to Drop Ship" at bounding box center [561, 109] width 41 height 7
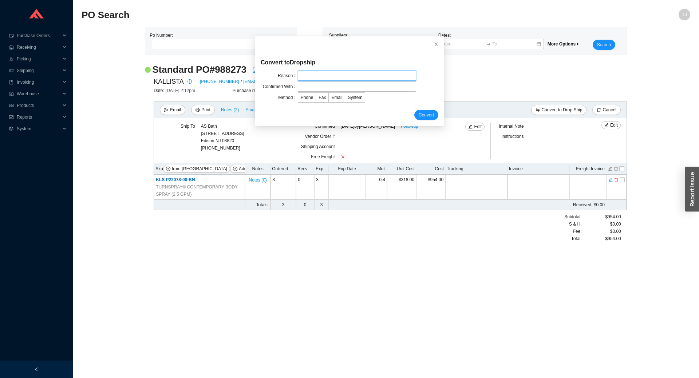
click at [319, 78] on input "text" at bounding box center [357, 76] width 118 height 10
type input "Per Layla"
type input "Layla"
click at [270, 113] on div "Convert" at bounding box center [350, 115] width 178 height 10
click at [337, 97] on span "Email" at bounding box center [336, 97] width 11 height 5
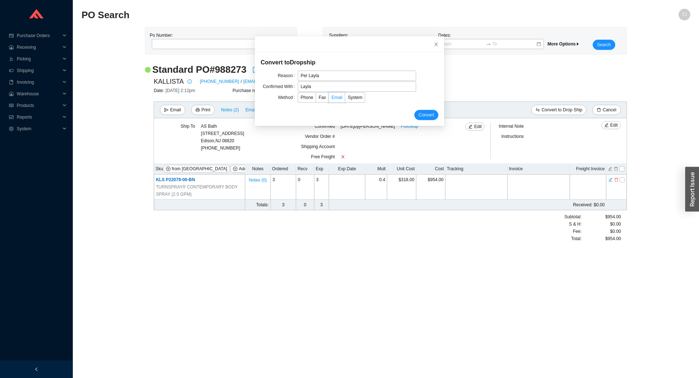
click at [329, 99] on input "Email" at bounding box center [329, 99] width 0 height 0
drag, startPoint x: 309, startPoint y: 100, endPoint x: 348, endPoint y: 107, distance: 39.9
click at [309, 99] on label "Phone" at bounding box center [307, 97] width 19 height 10
click at [303, 96] on span "Phone" at bounding box center [307, 97] width 13 height 5
click at [298, 99] on input "Phone" at bounding box center [298, 99] width 0 height 0
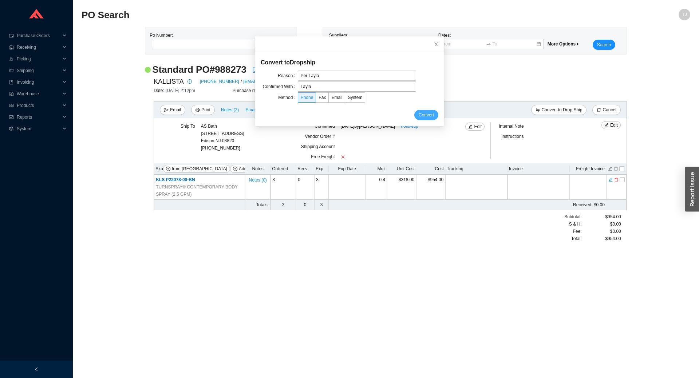
click at [427, 111] on button "Convert" at bounding box center [426, 115] width 24 height 10
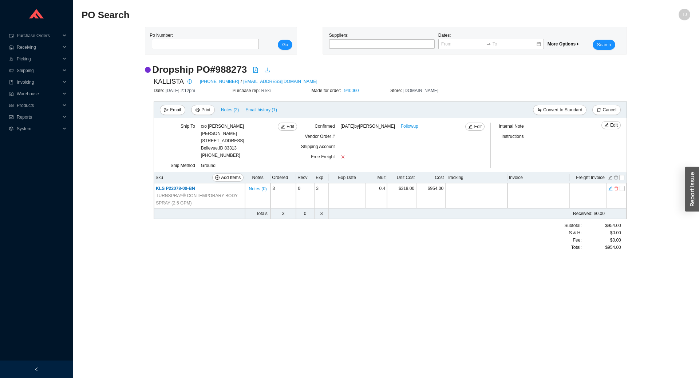
click at [522, 298] on main "PO Search TJ Po Number: Go Suppliers: Dates: More Options Search Dropship PO # …" at bounding box center [386, 194] width 609 height 370
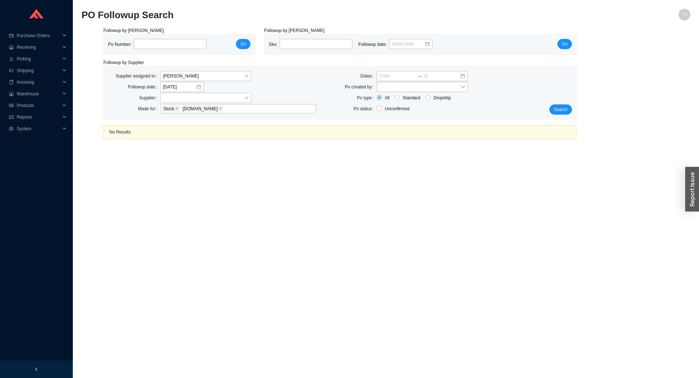
type input "new"
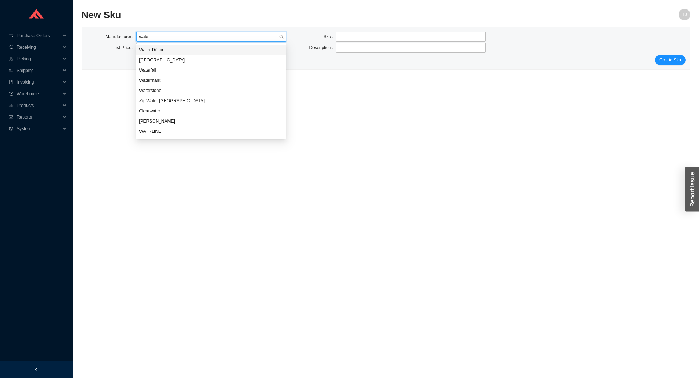
type input "water"
click at [161, 87] on div "Waterstone" at bounding box center [211, 91] width 150 height 10
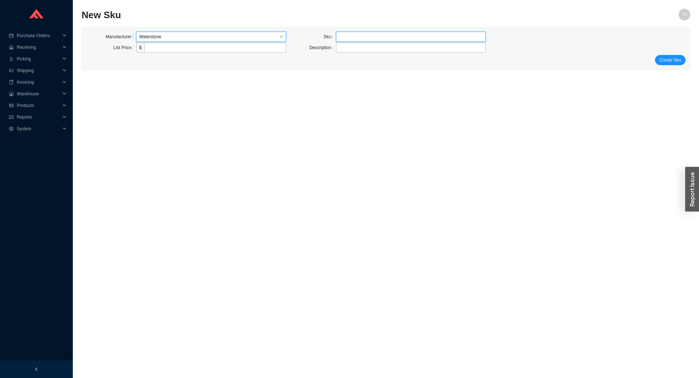
click at [360, 34] on input "text" at bounding box center [411, 37] width 150 height 10
paste input "ST110-2-PN"
type input "ST110-2-PN"
click at [328, 47] on label "Description" at bounding box center [322, 48] width 27 height 10
click at [343, 47] on textarea at bounding box center [411, 48] width 150 height 10
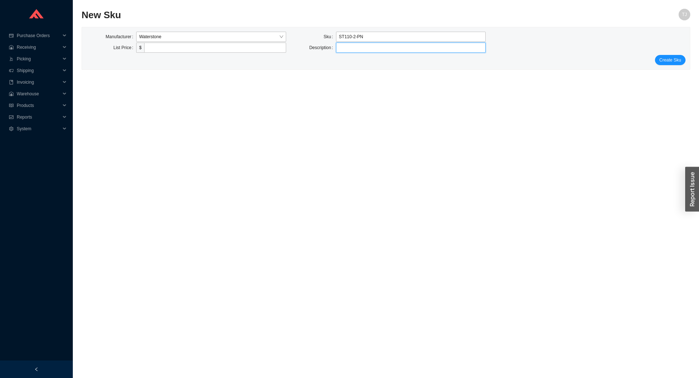
paste textarea "Aspect Stresa Pulldown Kitchen Faucet"
type textarea "Aspect Stresa Pulldown Kitchen Faucet"
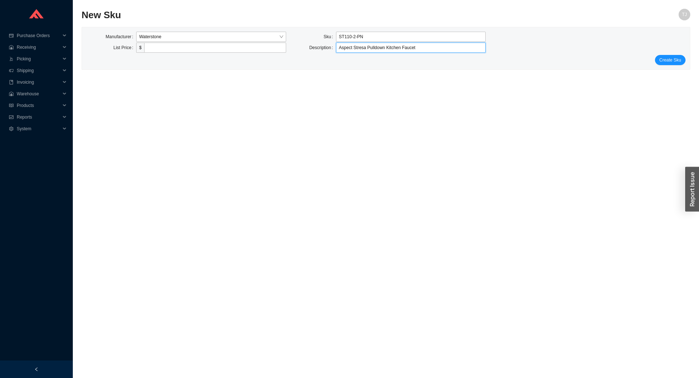
type textarea "Aspect Stresa Pulldown Kitchen Faucet"
type textarea "Aspect Stresa Pulldown Kitchen Faucet-"
type textarea "Aspect Stresa Pulldown Kitchen Faucet"
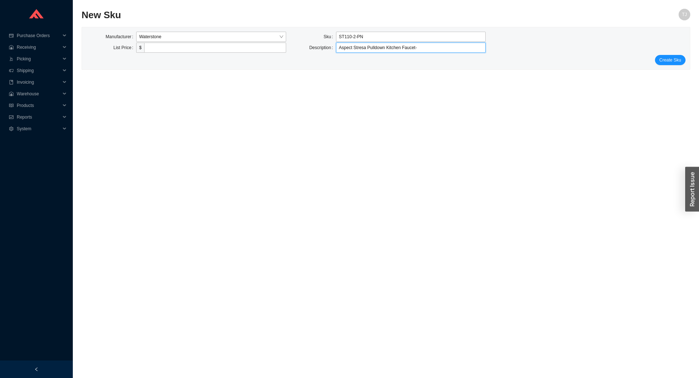
type textarea "Aspect Stresa Pulldown Kitchen Faucet"
type textarea "Aspect Stresa Pulldown Kitchen Faucet -"
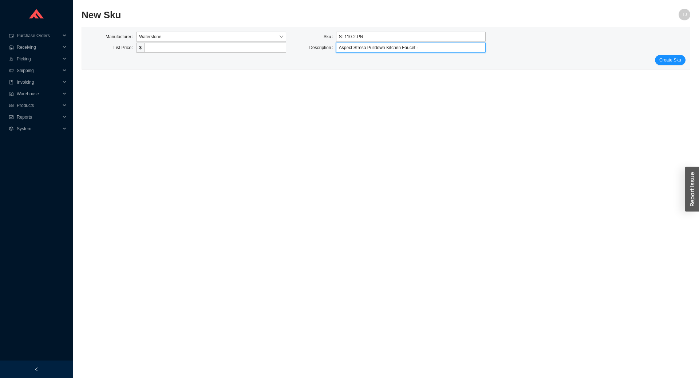
type textarea "Aspect Stresa Pulldown Kitchen Faucet -"
type textarea "Aspect Stresa Pulldown Kitchen Faucet - P"
type textarea "Aspect Stresa Pulldown Kitchen Faucet - Po"
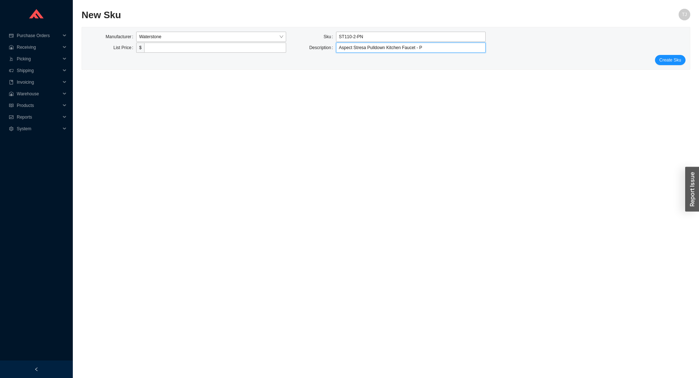
type textarea "Aspect Stresa Pulldown Kitchen Faucet - Po"
type textarea "Aspect Stresa Pulldown Kitchen Faucet - Pol"
type textarea "Aspect Stresa Pulldown Kitchen Faucet - Pols"
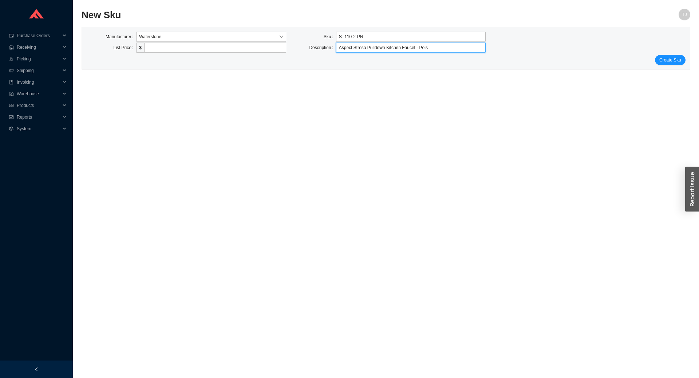
type textarea "Aspect Stresa Pulldown Kitchen Faucet - Pol"
type textarea "Aspect Stresa Pulldown Kitchen Faucet - Poli"
type textarea "Aspect Stresa Pulldown Kitchen Faucet - Polis"
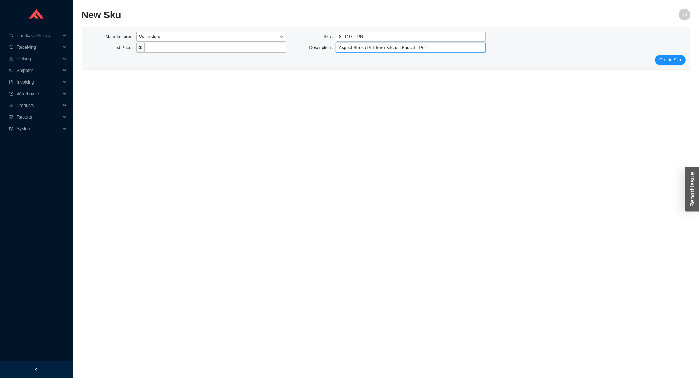
type textarea "Aspect Stresa Pulldown Kitchen Faucet - Polis"
type textarea "Aspect Stresa Pulldown Kitchen Faucet - Polish"
type textarea "Aspect Stresa Pulldown Kitchen Faucet - Polishe"
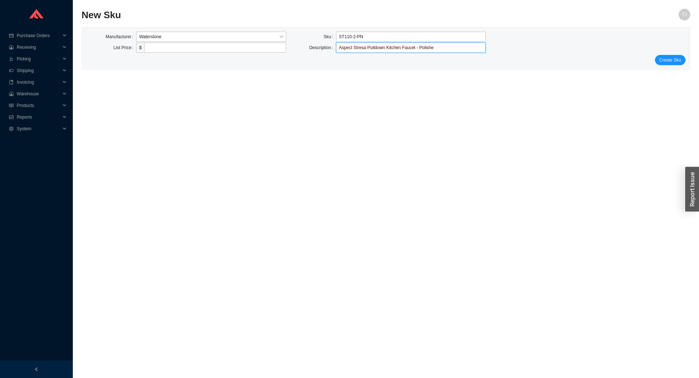
type textarea "Aspect Stresa Pulldown Kitchen Faucet - Polished"
type textarea "Aspect Stresa Pulldown Kitchen Faucet - Polished N"
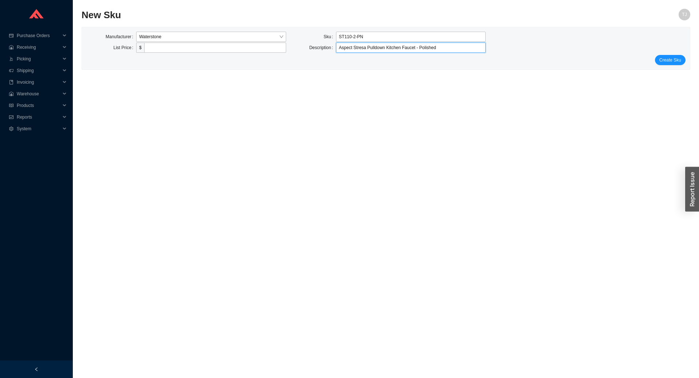
type textarea "Aspect Stresa Pulldown Kitchen Faucet - Polished N"
type textarea "Aspect Stresa Pulldown Kitchen Faucet - Polished Ni"
type textarea "Aspect Stresa Pulldown Kitchen Faucet - Polished Nic"
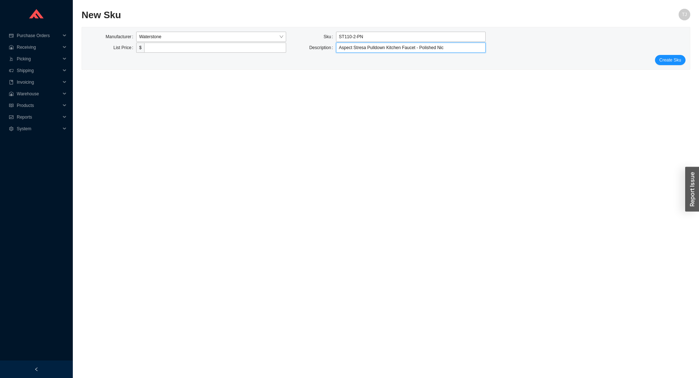
type textarea "Aspect Stresa Pulldown Kitchen Faucet - Polished [PERSON_NAME]"
type textarea "Aspect Stresa Pulldown Kitchen Faucet - Polished Nicke"
type textarea "Aspect Stresa Pulldown Kitchen Faucet - Polished Nickel"
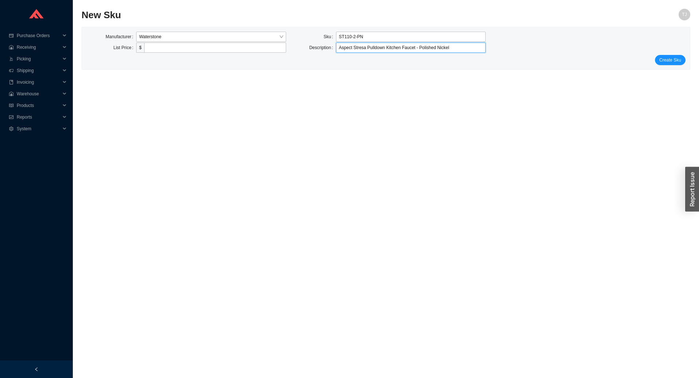
type textarea "Aspect Stresa Pulldown Kitchen Faucet - Polished Nickel"
click at [172, 44] on input "tel" at bounding box center [215, 48] width 142 height 10
type input "1750"
click at [674, 60] on span "Create Sku" at bounding box center [670, 59] width 22 height 7
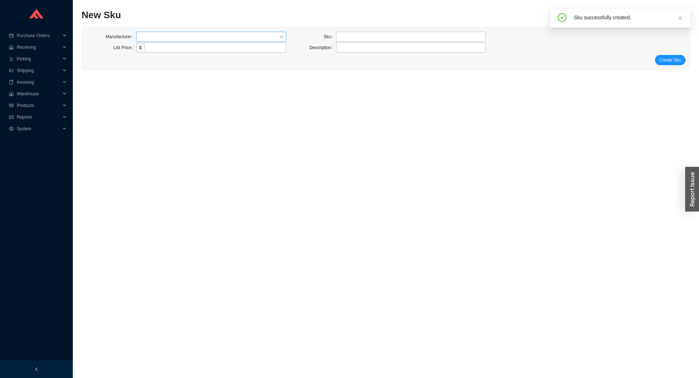
click at [173, 40] on input "search" at bounding box center [209, 36] width 140 height 9
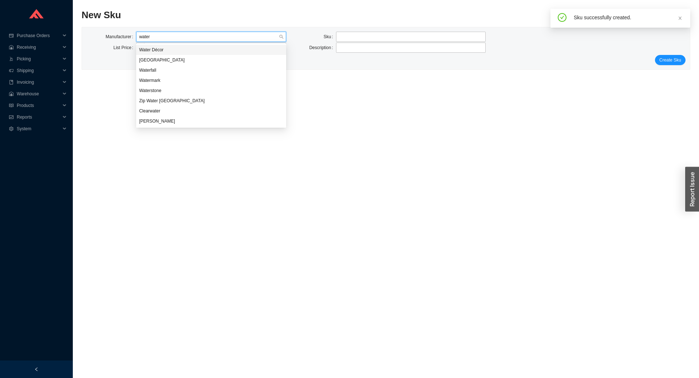
type input "waters"
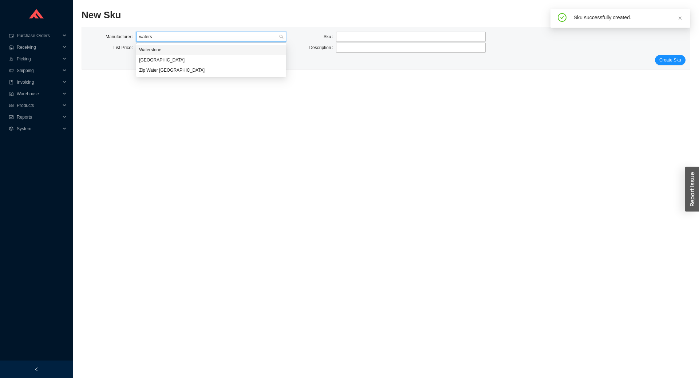
click at [169, 51] on div "Waterstone" at bounding box center [211, 50] width 144 height 7
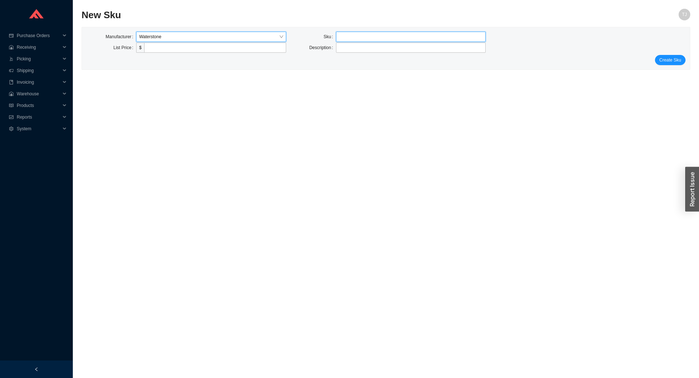
click at [352, 36] on input "text" at bounding box center [411, 37] width 150 height 10
paste input "MA110-2-CD"
type input "MA110-2-CD"
click at [208, 50] on input "tel" at bounding box center [215, 48] width 142 height 10
type input "1595"
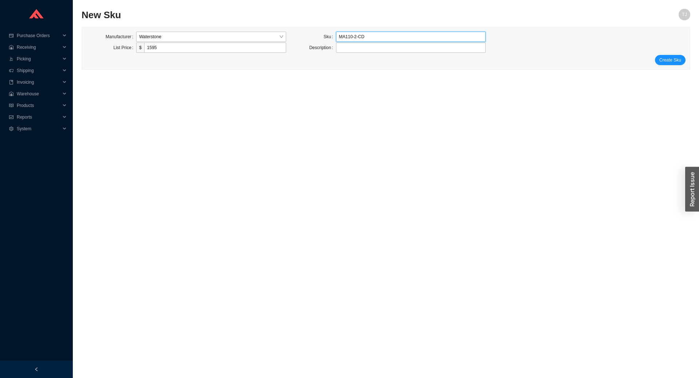
click at [364, 38] on input "MA110-2-CD" at bounding box center [411, 37] width 150 height 10
click at [27, 104] on span "Products" at bounding box center [39, 106] width 44 height 12
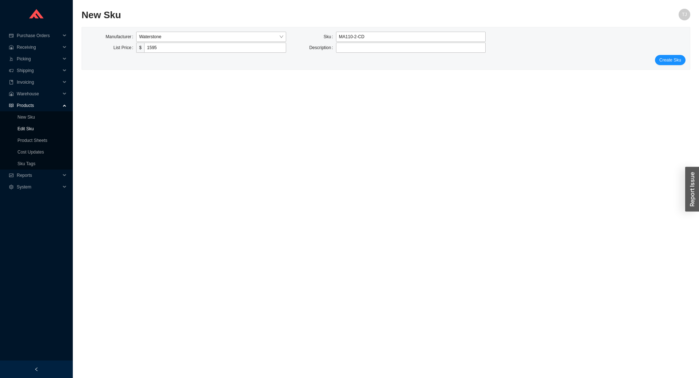
click at [27, 128] on link "Edit Sku" at bounding box center [25, 128] width 16 height 5
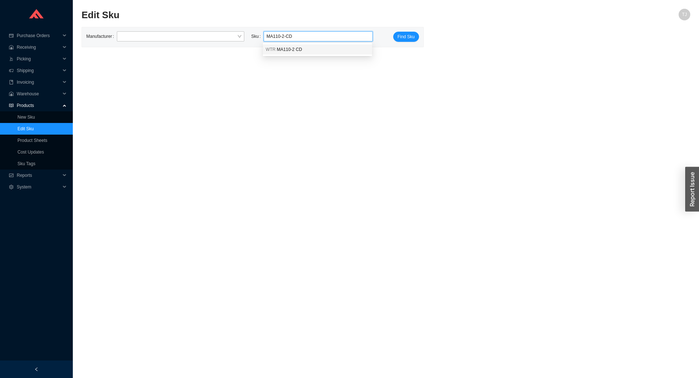
drag, startPoint x: 303, startPoint y: 50, endPoint x: 326, endPoint y: 46, distance: 23.2
click at [304, 50] on div "WTR MA110-2 CD" at bounding box center [317, 49] width 103 height 7
type input "WTR MA110-2 CD"
click at [414, 32] on button "Find Sku" at bounding box center [406, 37] width 26 height 10
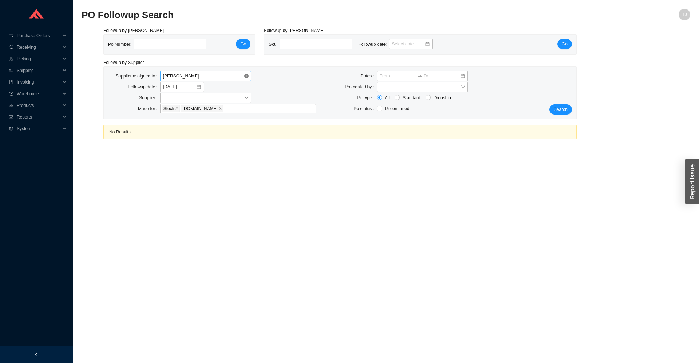
click at [182, 79] on span "[PERSON_NAME]" at bounding box center [205, 75] width 85 height 9
click at [141, 206] on main "PO Followup Search TJ Followup by PO Po Number: Go Followup by Sku Sku: Followu…" at bounding box center [386, 186] width 609 height 355
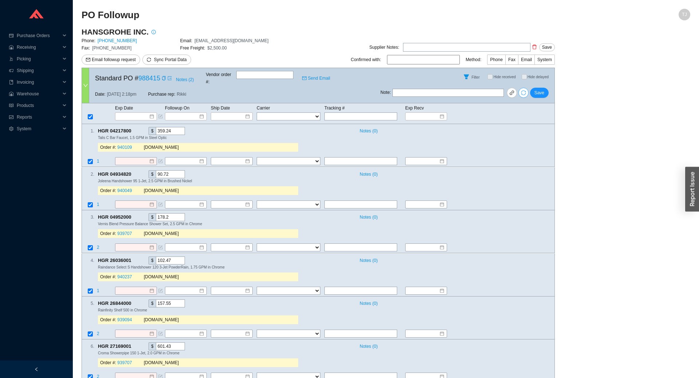
click at [523, 91] on icon "sync" at bounding box center [523, 93] width 5 height 5
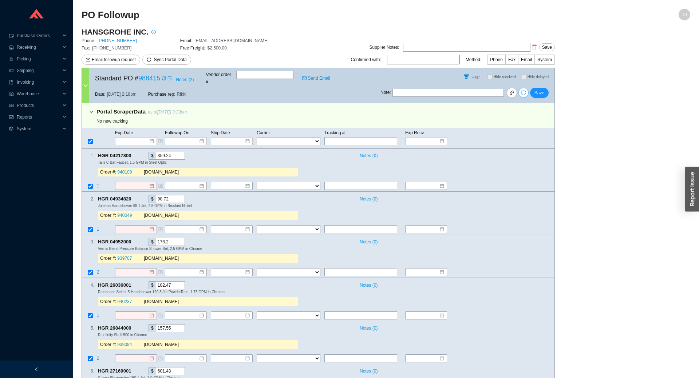
type input "4903325570"
